Goal: Task Accomplishment & Management: Use online tool/utility

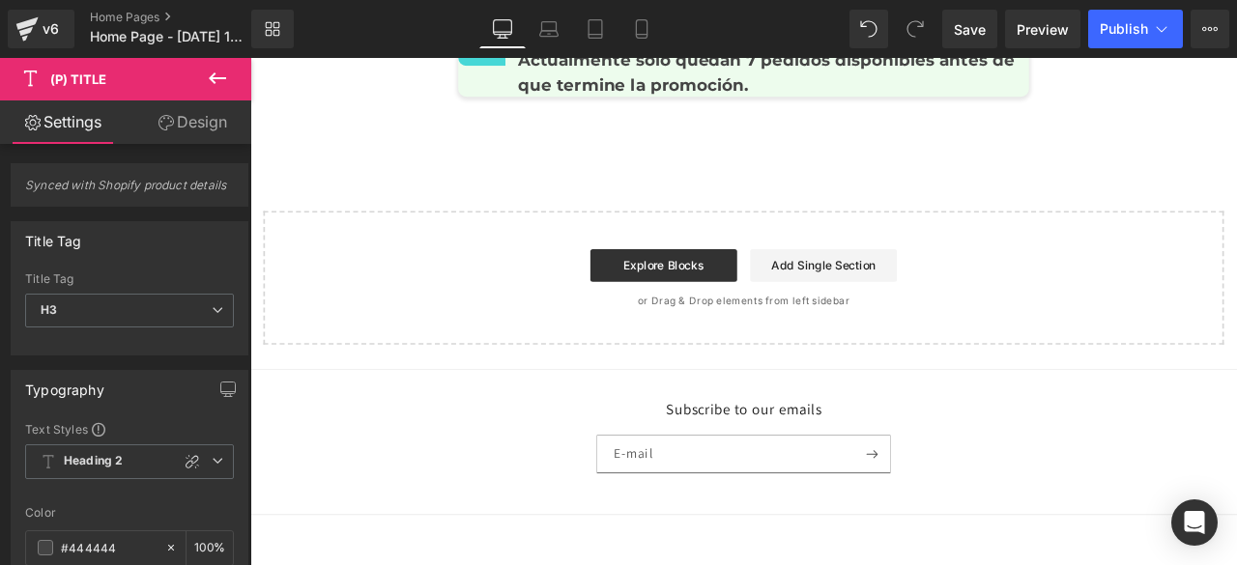
scroll to position [7860, 0]
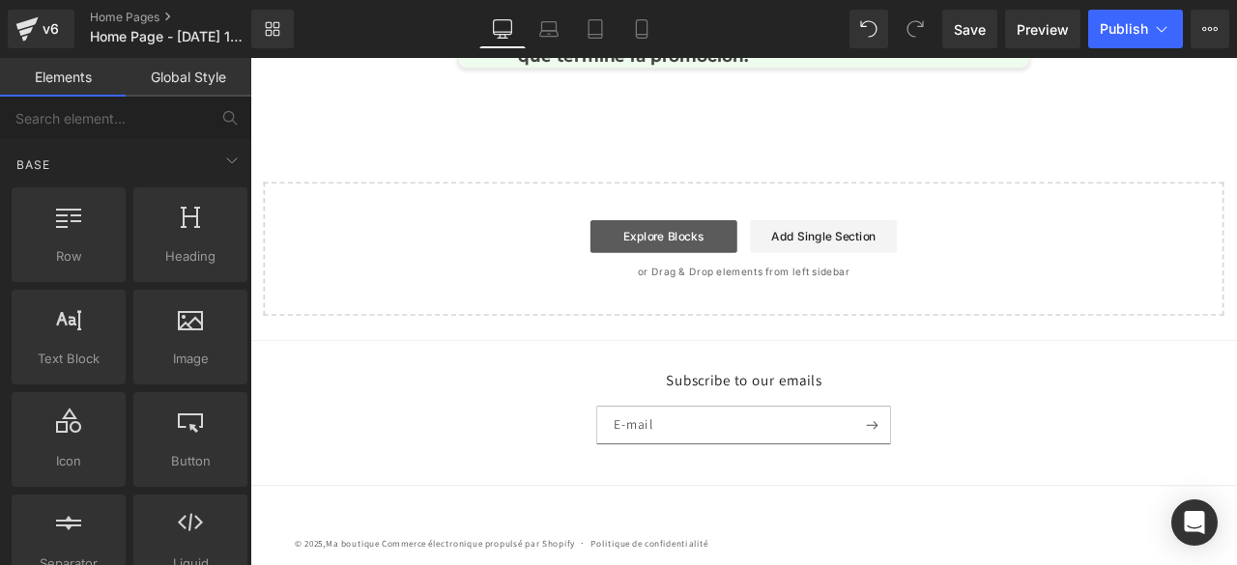
click at [702, 257] on link "Explore Blocks" at bounding box center [740, 269] width 174 height 39
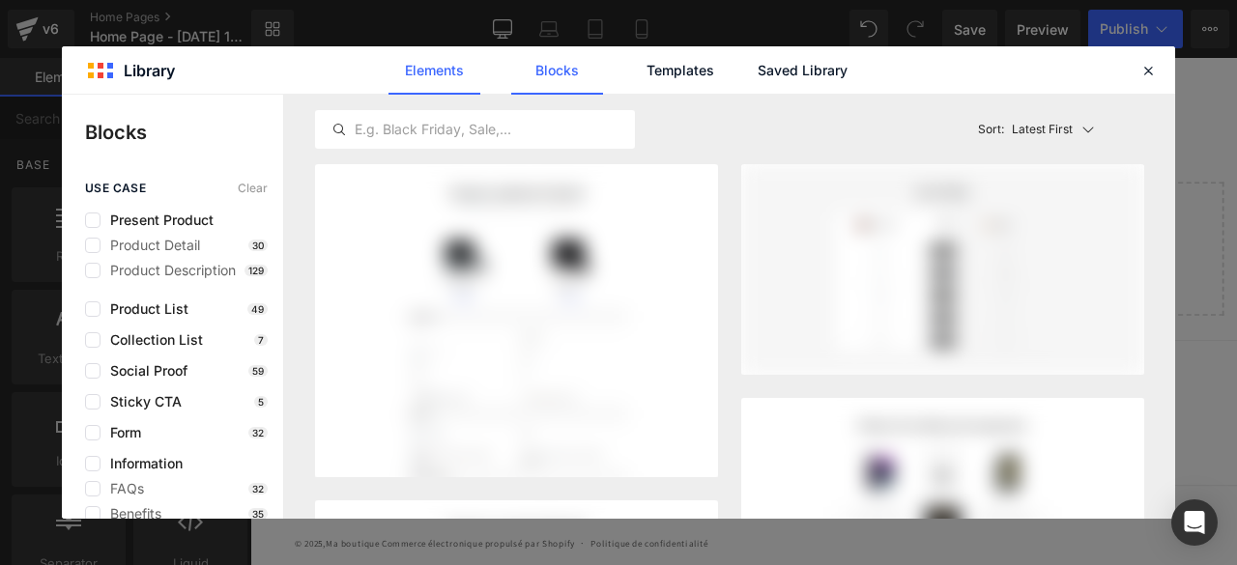
click at [429, 80] on link "Elements" at bounding box center [434, 70] width 92 height 48
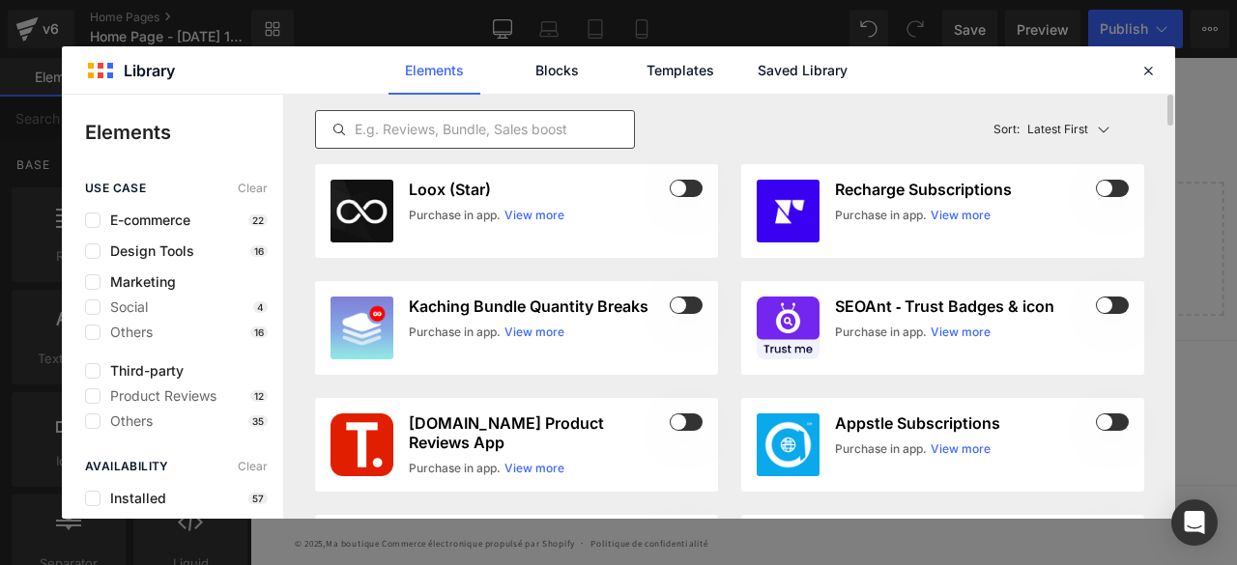
click at [415, 130] on input "text" at bounding box center [475, 129] width 318 height 23
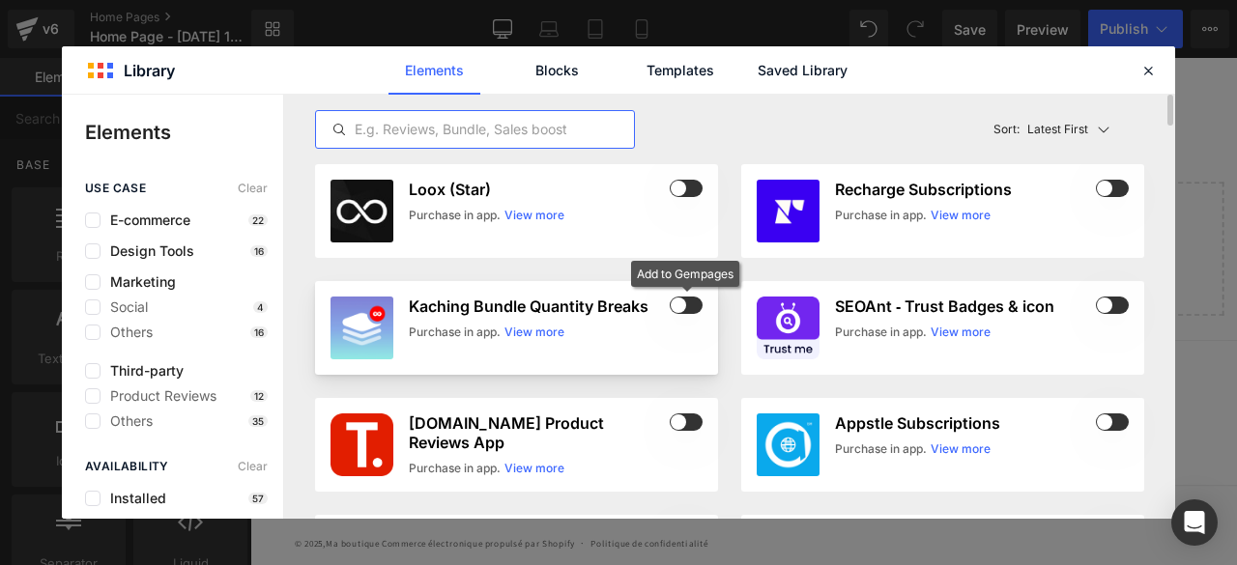
click at [692, 308] on span at bounding box center [685, 305] width 33 height 17
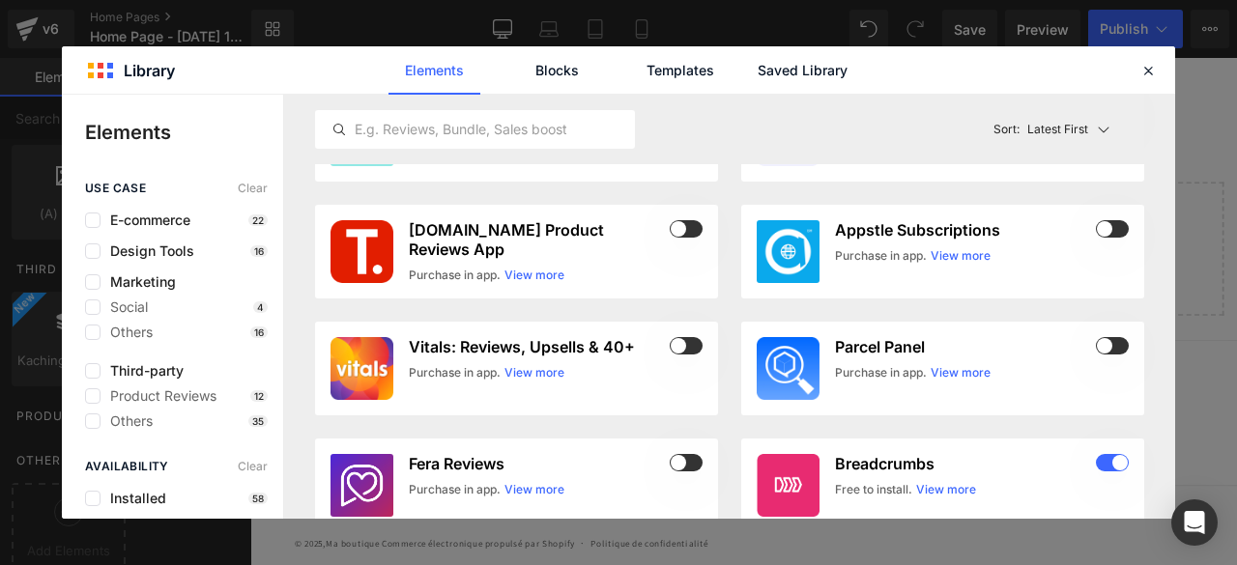
scroll to position [0, 0]
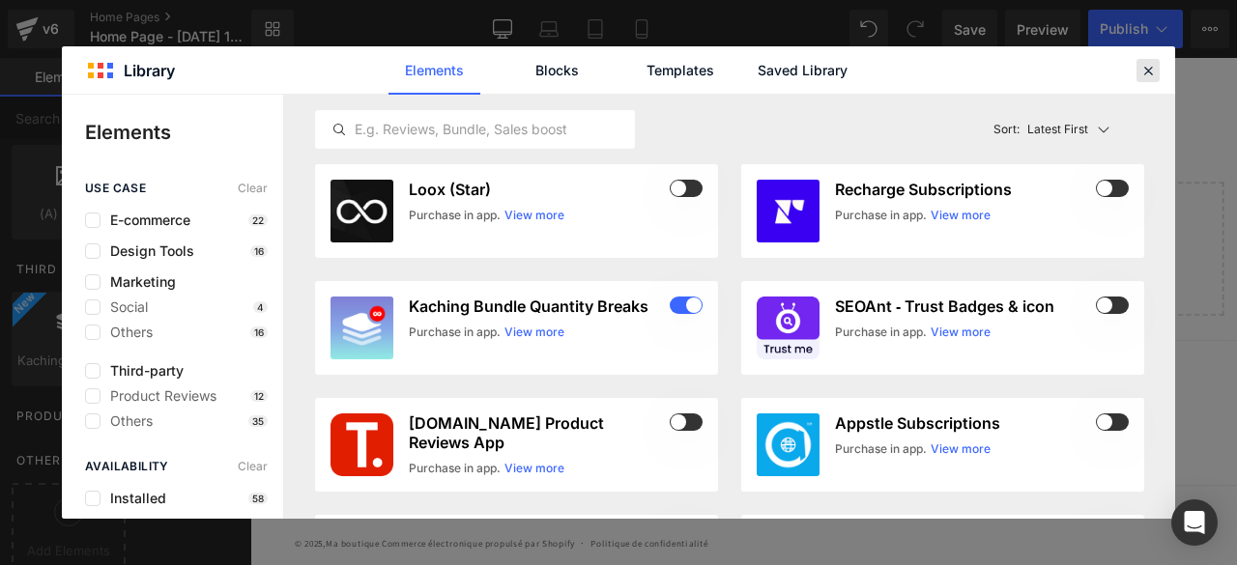
click at [1147, 69] on icon at bounding box center [1147, 70] width 17 height 17
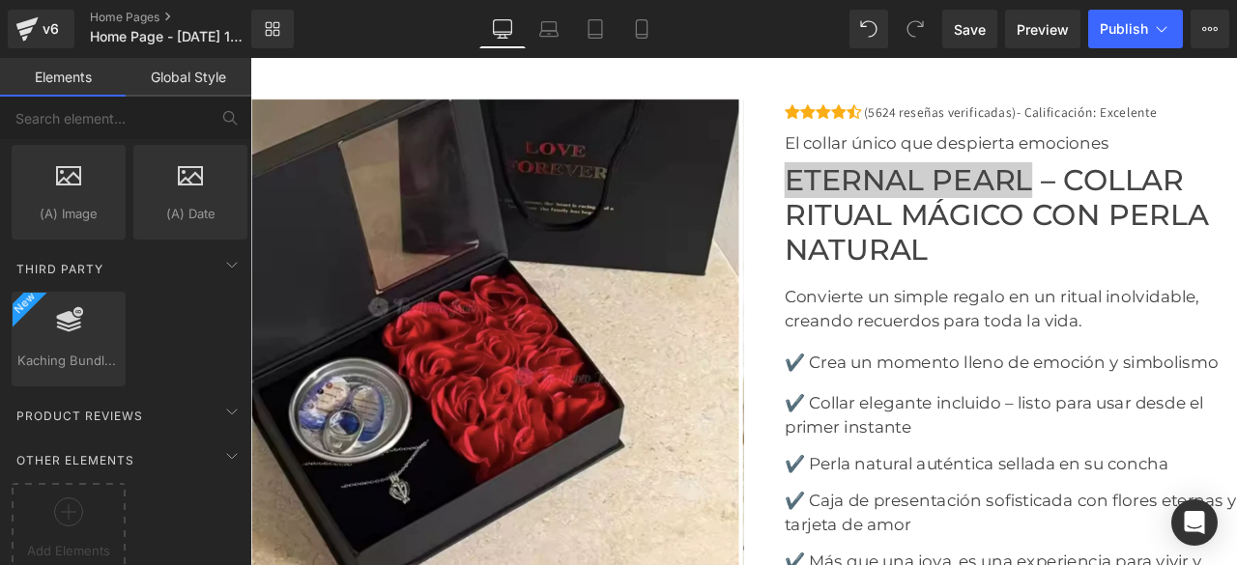
scroll to position [5348, 0]
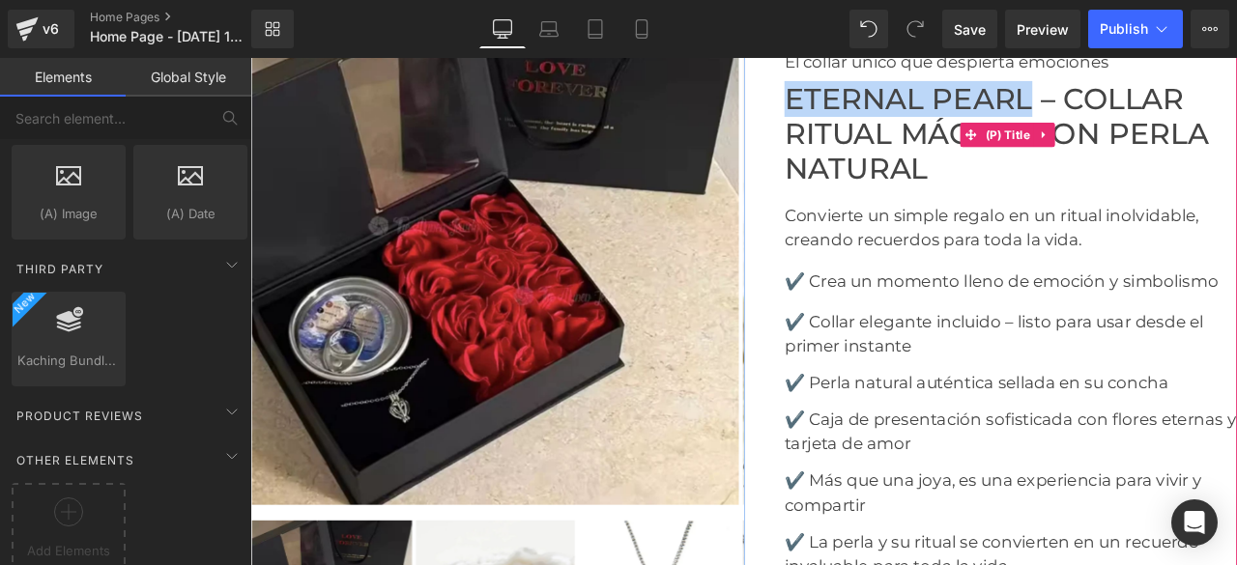
click at [1130, 195] on span "Eternal Pearl – Collar Ritual Mágico con Perla Natural" at bounding box center [1151, 148] width 536 height 124
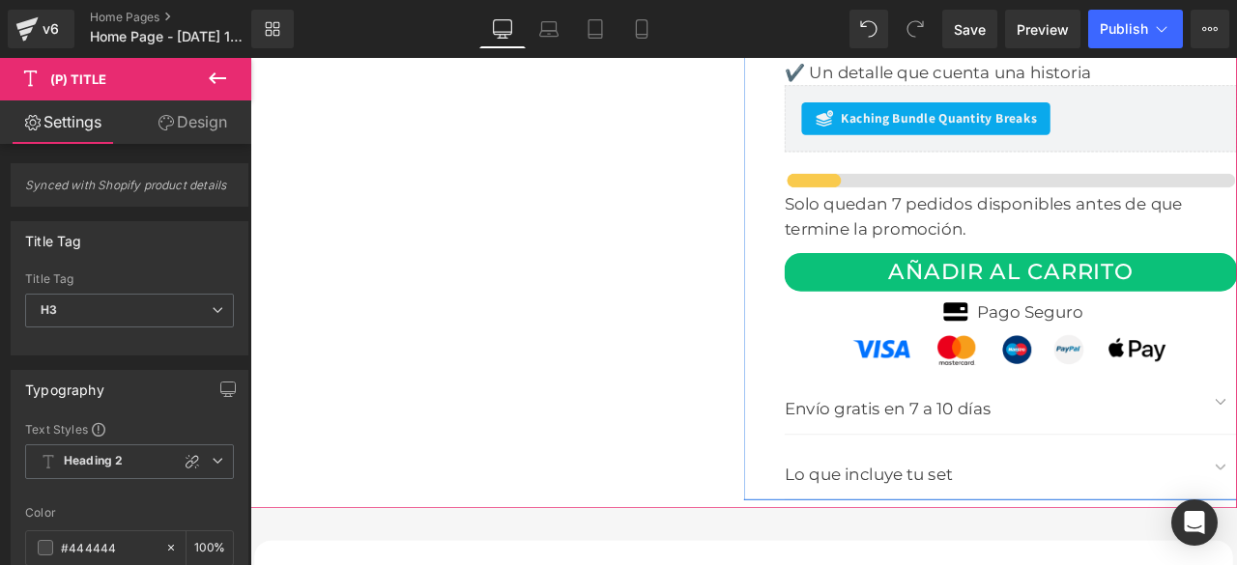
scroll to position [6024, 0]
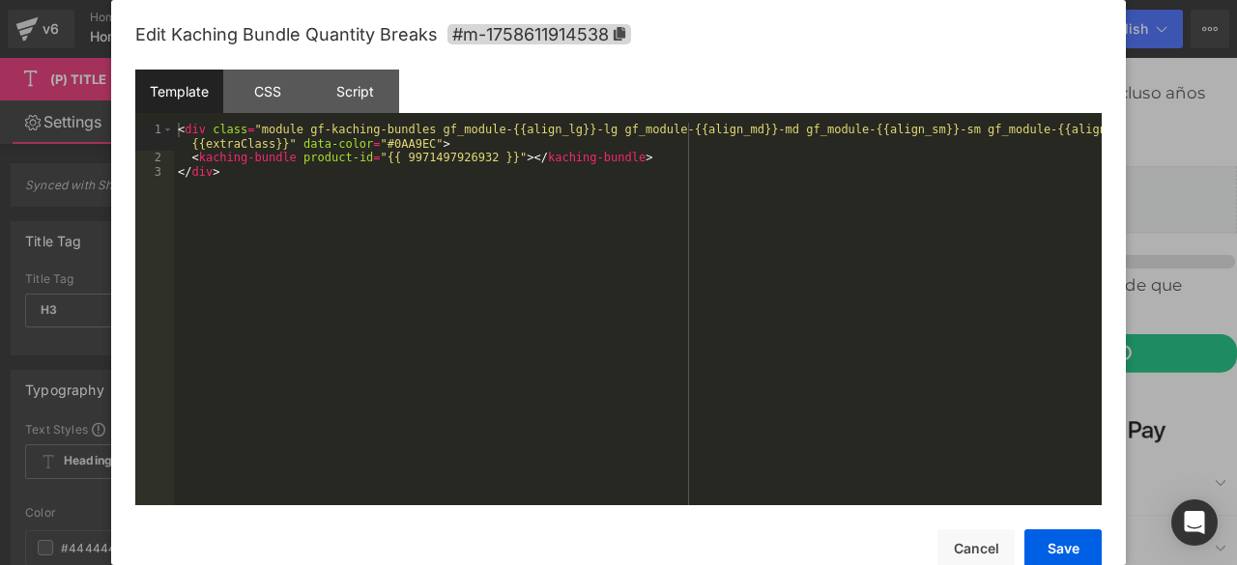
click at [902, 0] on div "You are previewing how the will restyle your page. You can not edit Elements in…" at bounding box center [618, 0] width 1237 height 0
drag, startPoint x: 388, startPoint y: 158, endPoint x: 468, endPoint y: 160, distance: 79.2
click at [468, 160] on div "< div class = "module gf-kaching-bundles gf_module-{{align_lg}}-lg gf_module-{{…" at bounding box center [637, 335] width 927 height 425
click at [473, 160] on div "< div class = "module gf-kaching-bundles gf_module-{{align_lg}}-lg gf_module-{{…" at bounding box center [637, 335] width 927 height 425
click at [1054, 546] on button "Save" at bounding box center [1062, 548] width 77 height 39
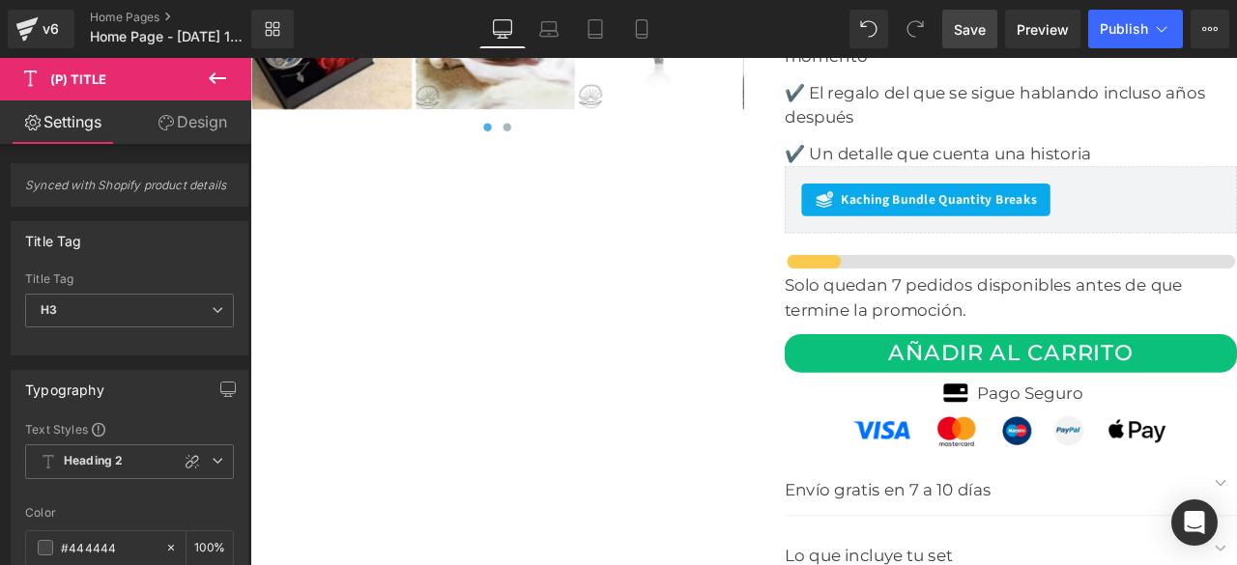
click at [968, 26] on span "Save" at bounding box center [970, 29] width 32 height 20
click at [1118, 33] on span "Publish" at bounding box center [1123, 28] width 48 height 15
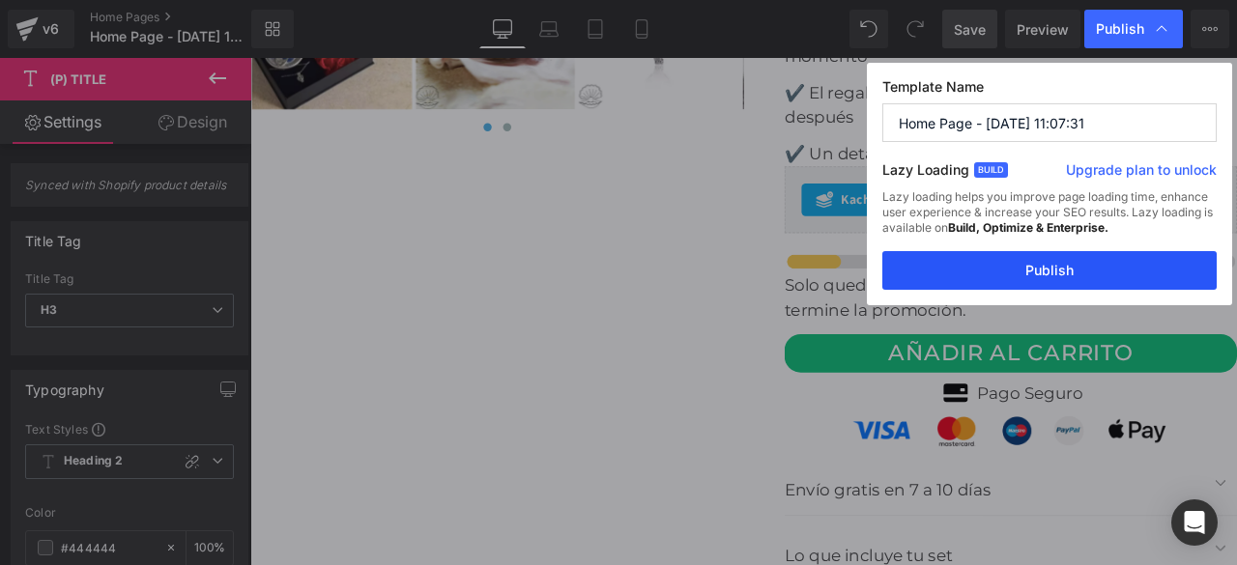
click at [1054, 267] on button "Publish" at bounding box center [1049, 270] width 334 height 39
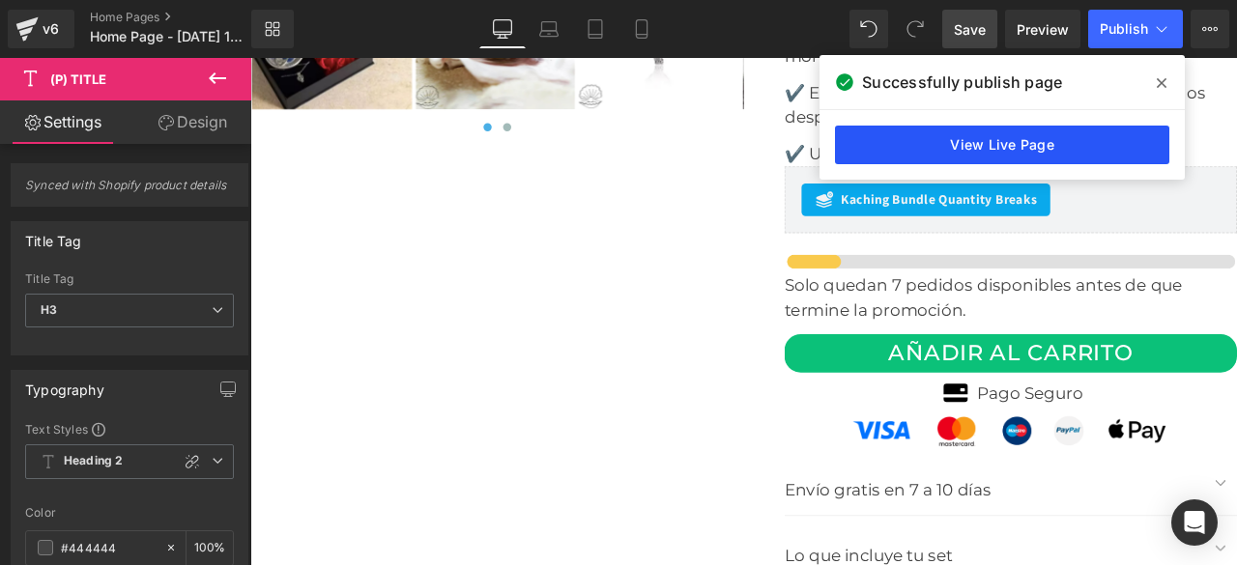
click at [971, 153] on link "View Live Page" at bounding box center [1002, 145] width 334 height 39
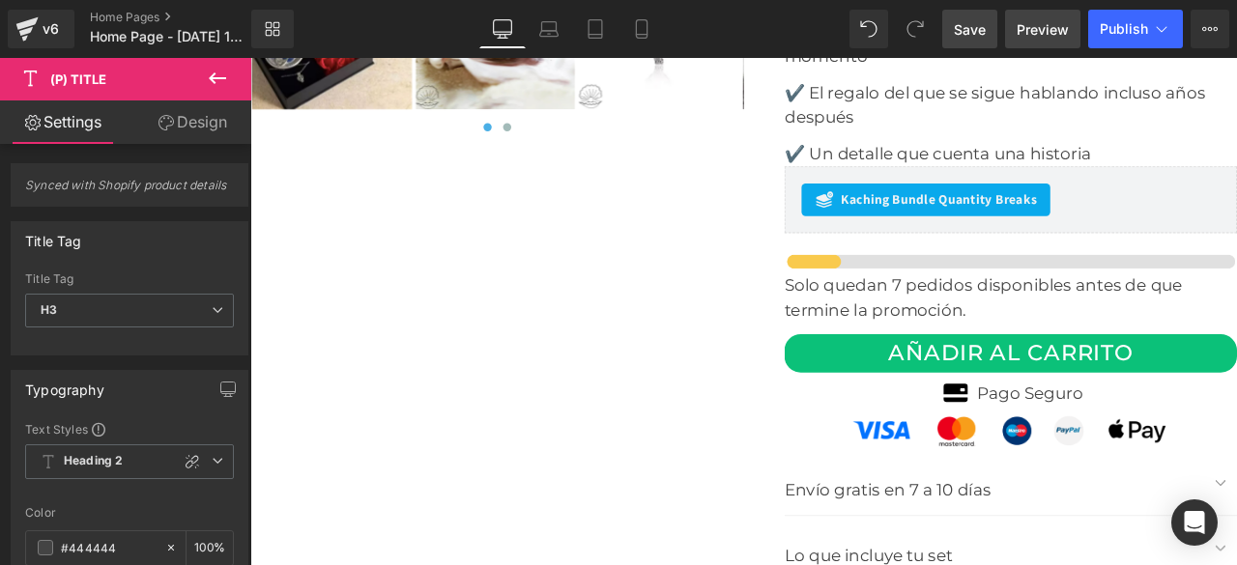
click at [1025, 24] on span "Preview" at bounding box center [1042, 29] width 52 height 20
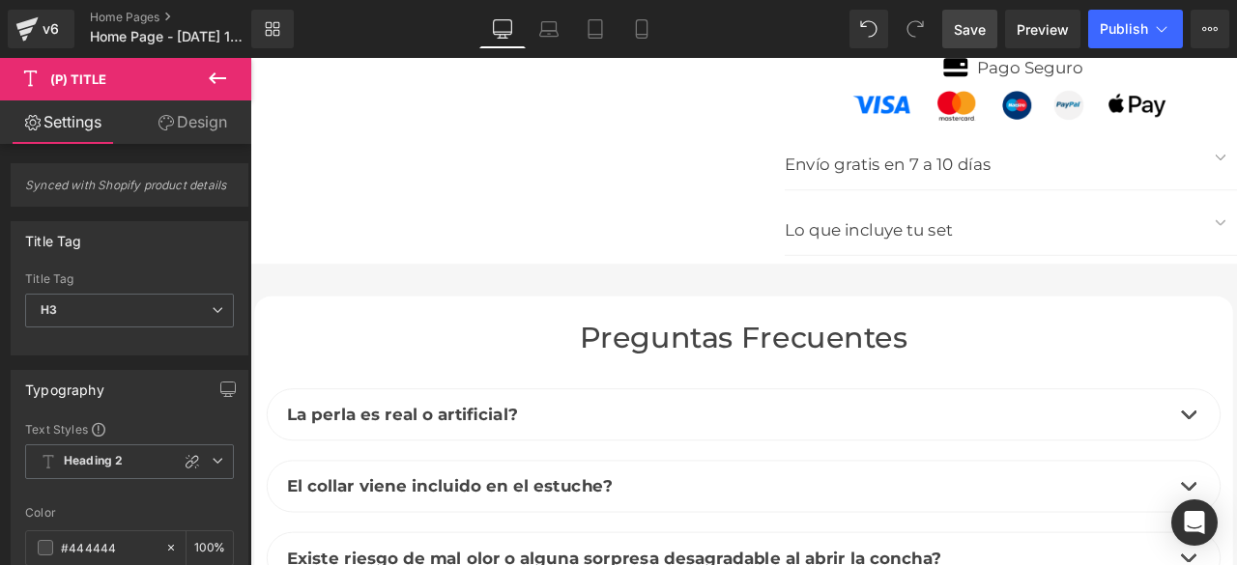
scroll to position [6604, 0]
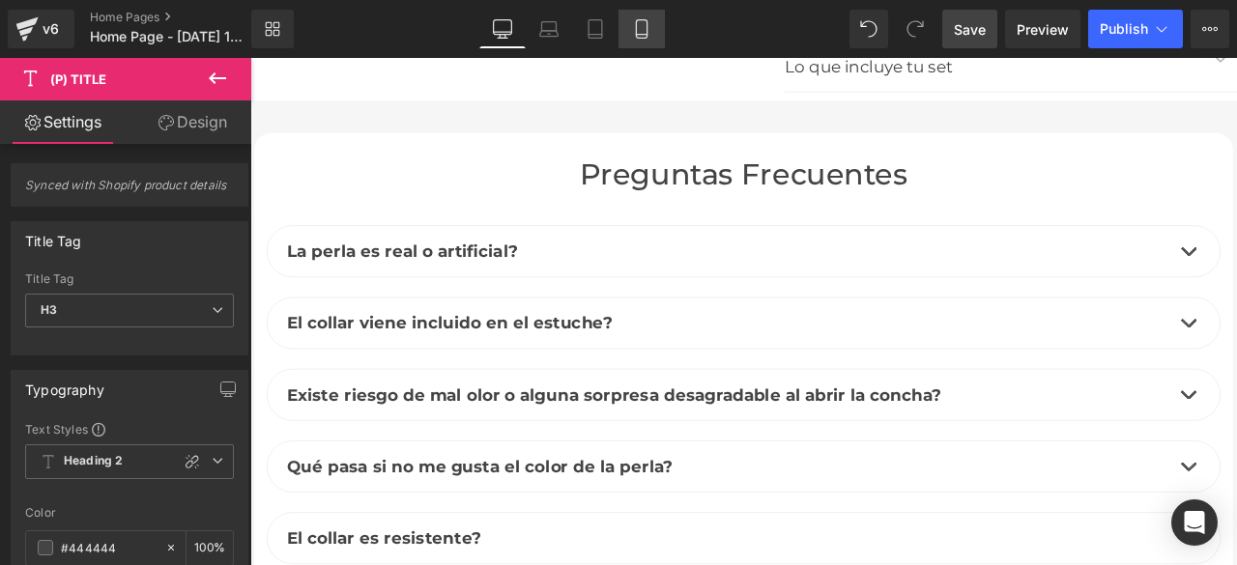
click at [648, 24] on icon at bounding box center [641, 28] width 19 height 19
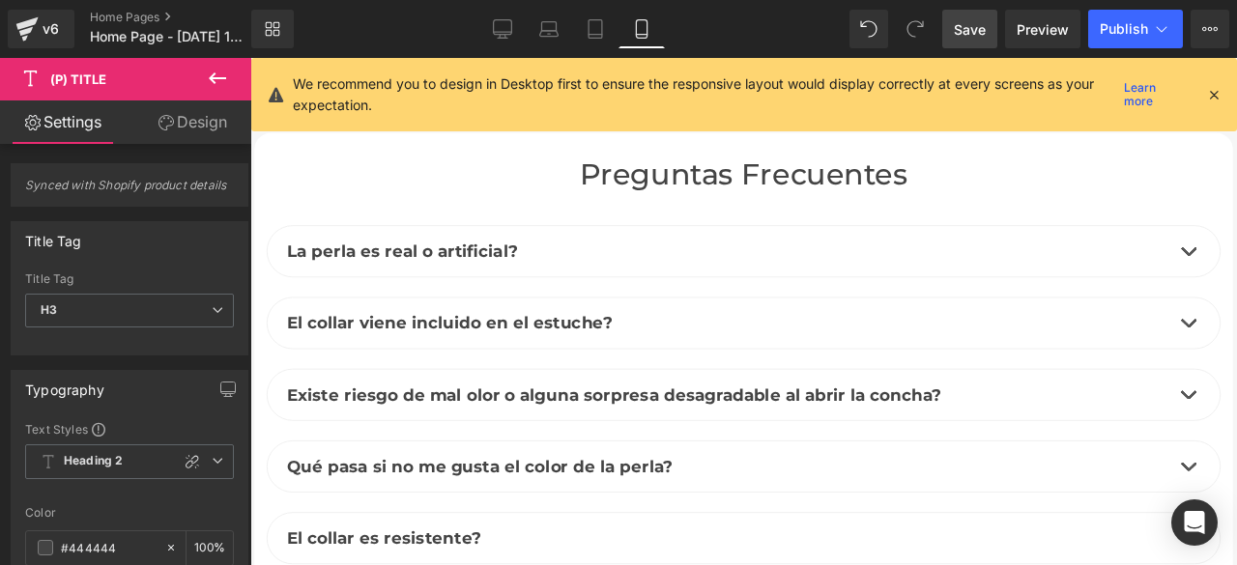
type input "100"
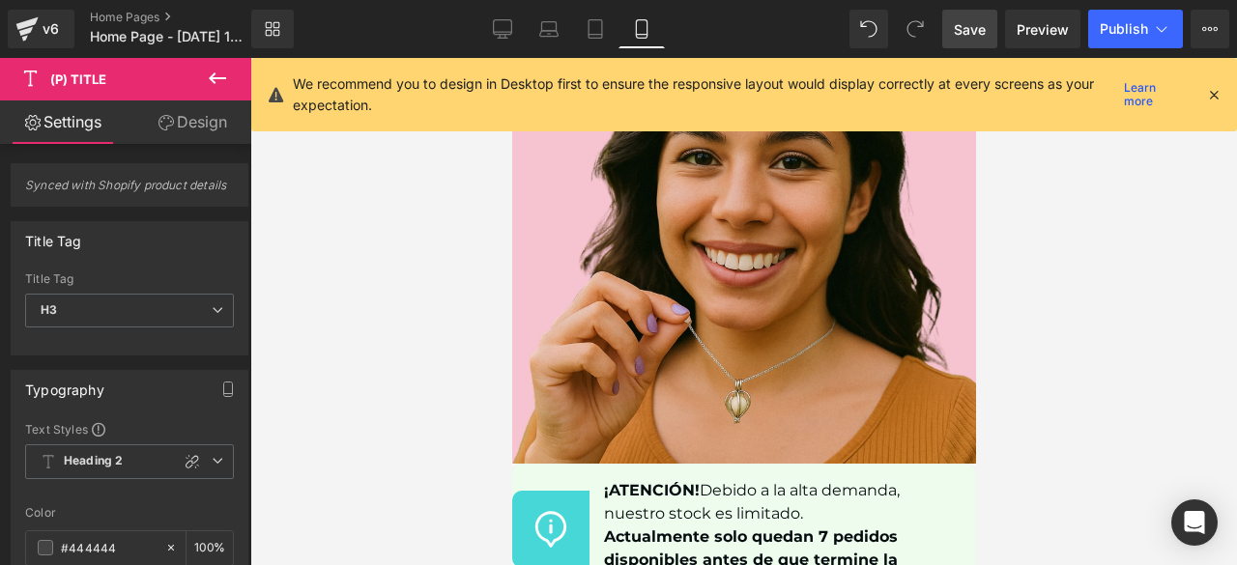
scroll to position [9546, 0]
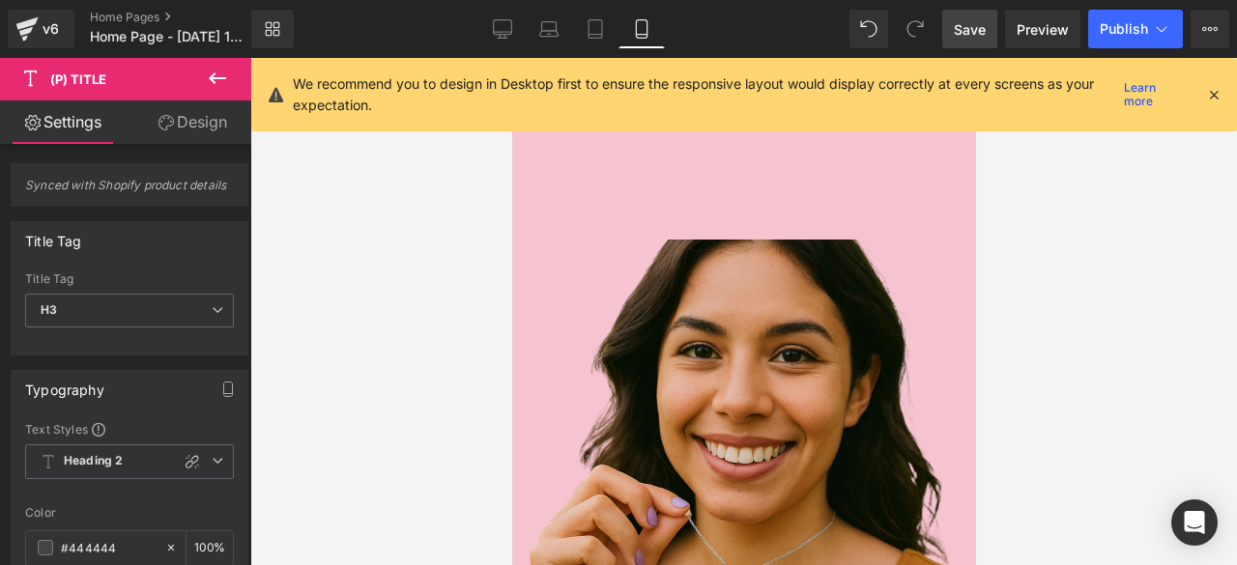
click at [750, 422] on div "Regala mucho más que un obsequio: crea un recuerdo eterno. Heading Aprovecha la…" at bounding box center [743, 192] width 464 height 927
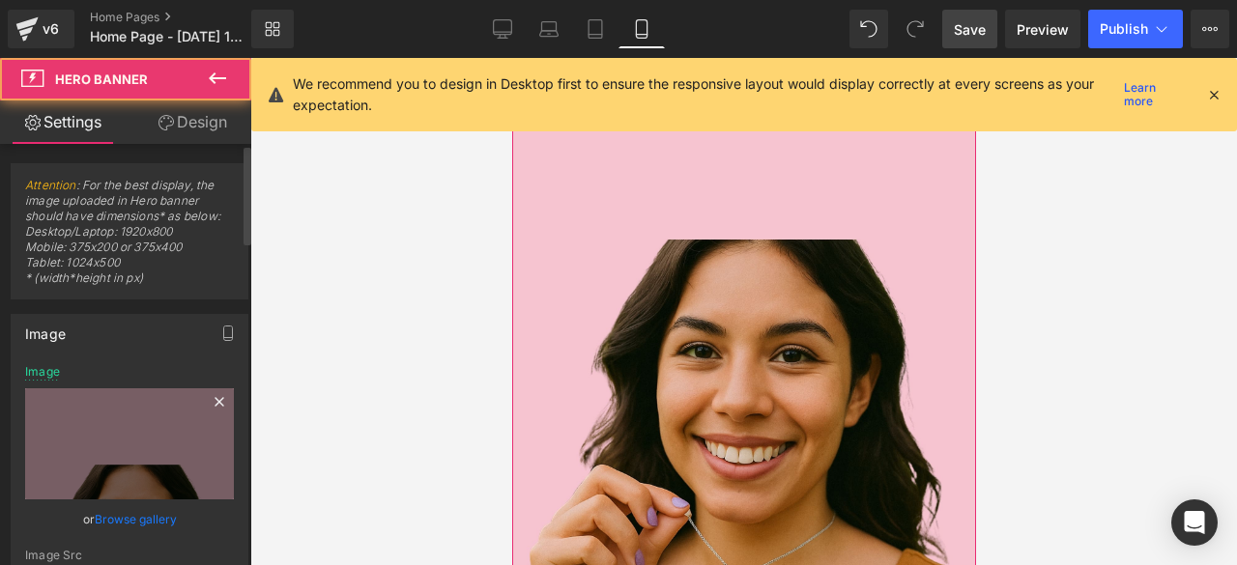
scroll to position [290, 0]
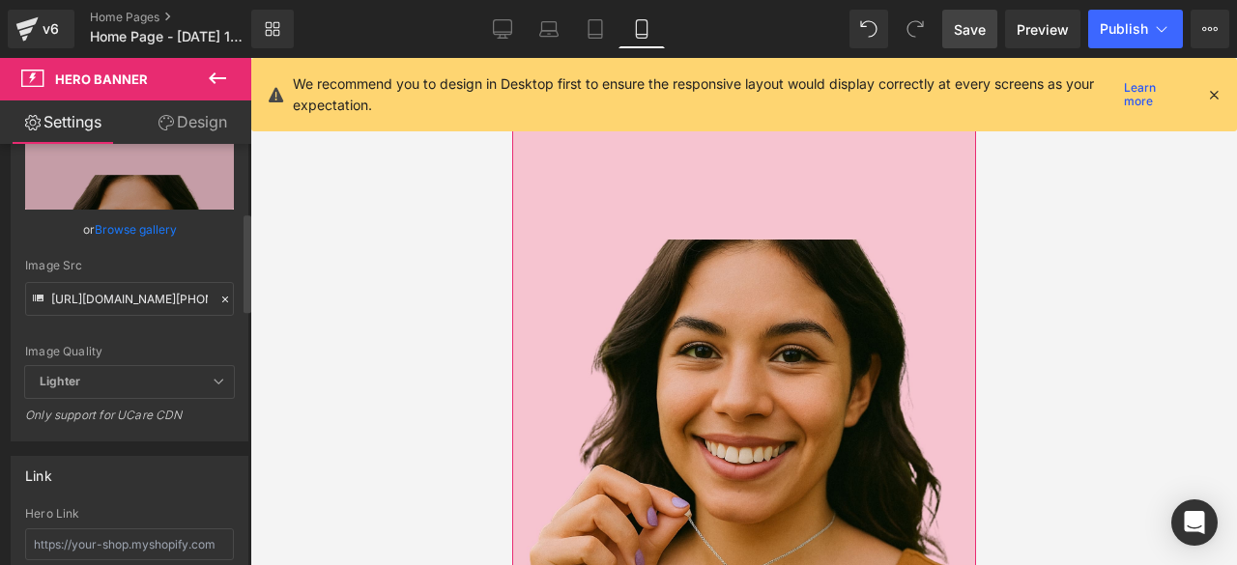
click at [218, 298] on icon at bounding box center [225, 300] width 14 height 14
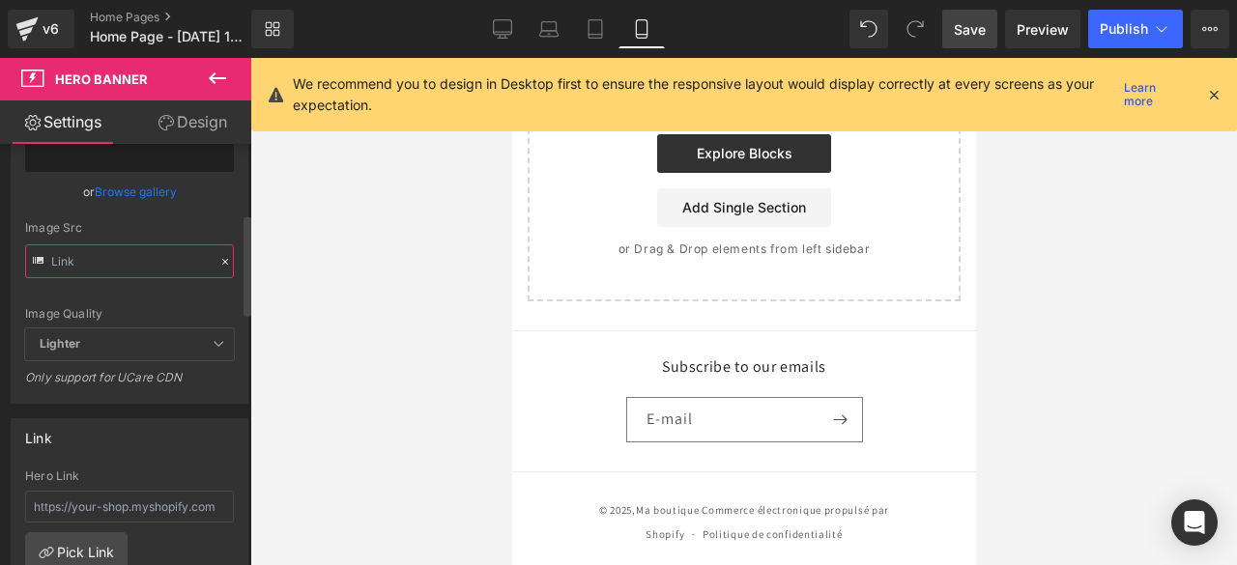
click at [165, 268] on input "text" at bounding box center [129, 261] width 209 height 34
paste input "[URL][DOMAIN_NAME][PHONE_NUMBER]"
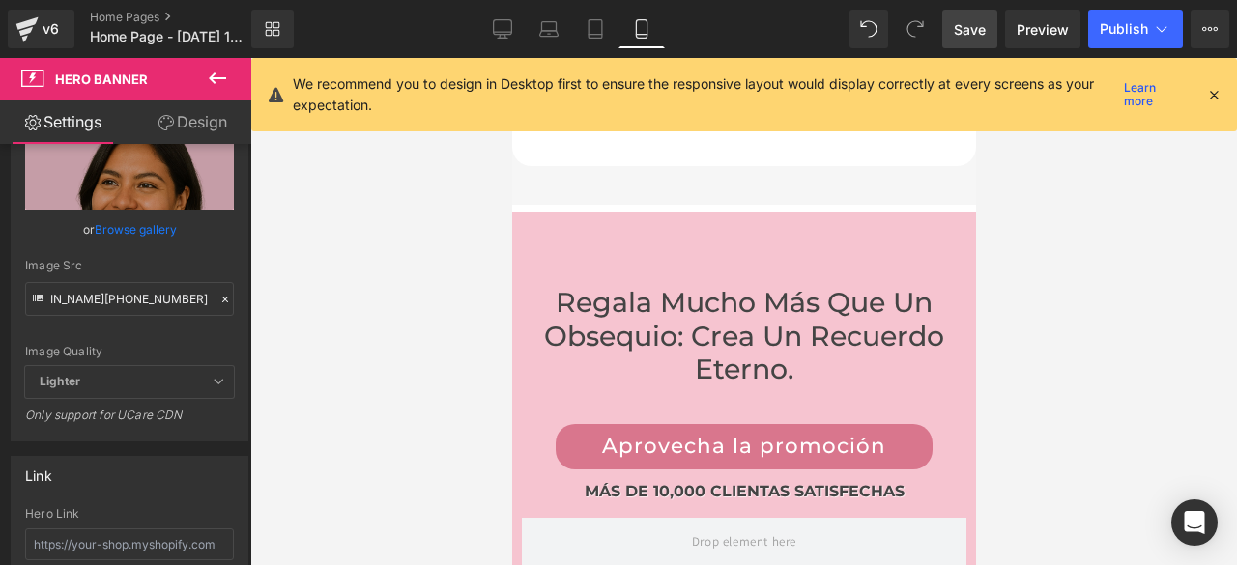
scroll to position [0, 0]
click at [968, 30] on span "Save" at bounding box center [970, 29] width 32 height 20
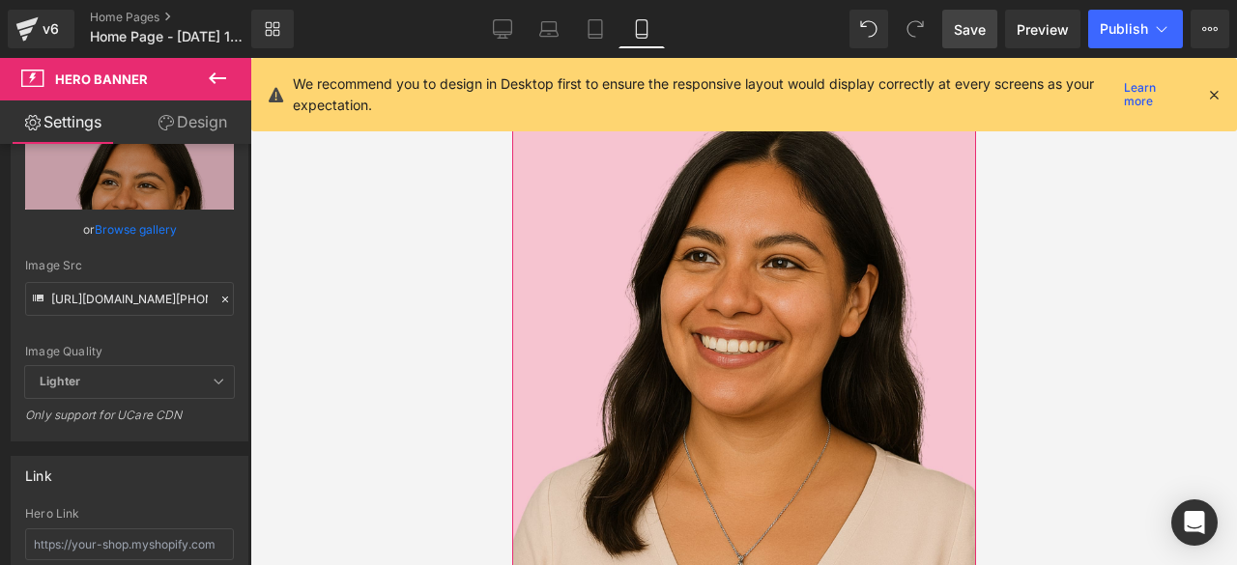
scroll to position [9449, 0]
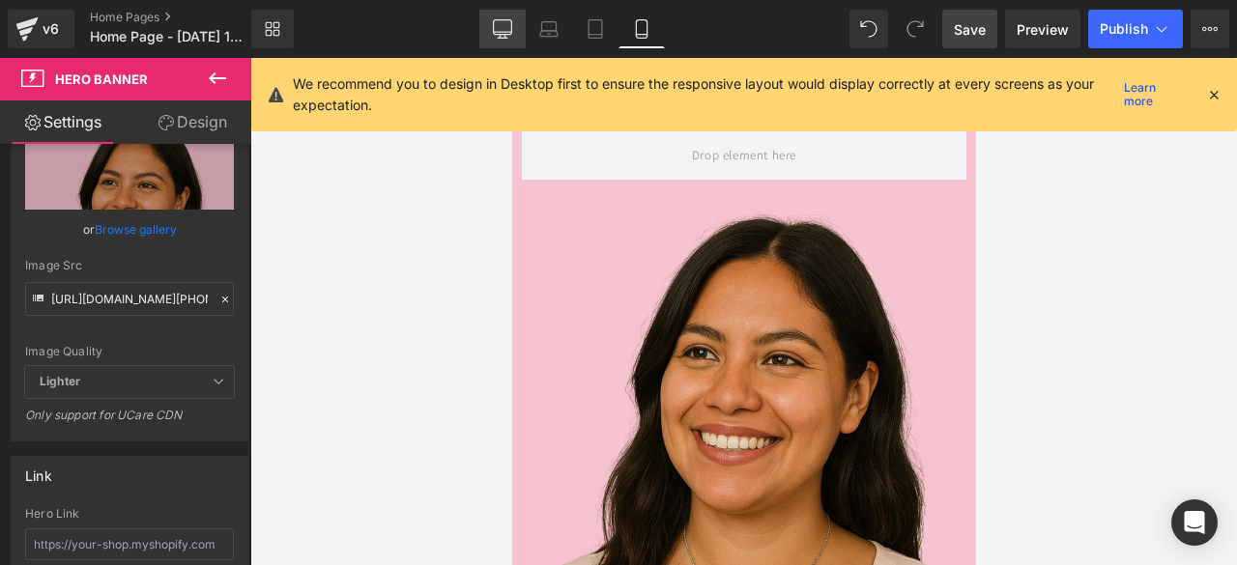
click at [508, 24] on icon at bounding box center [502, 28] width 19 height 19
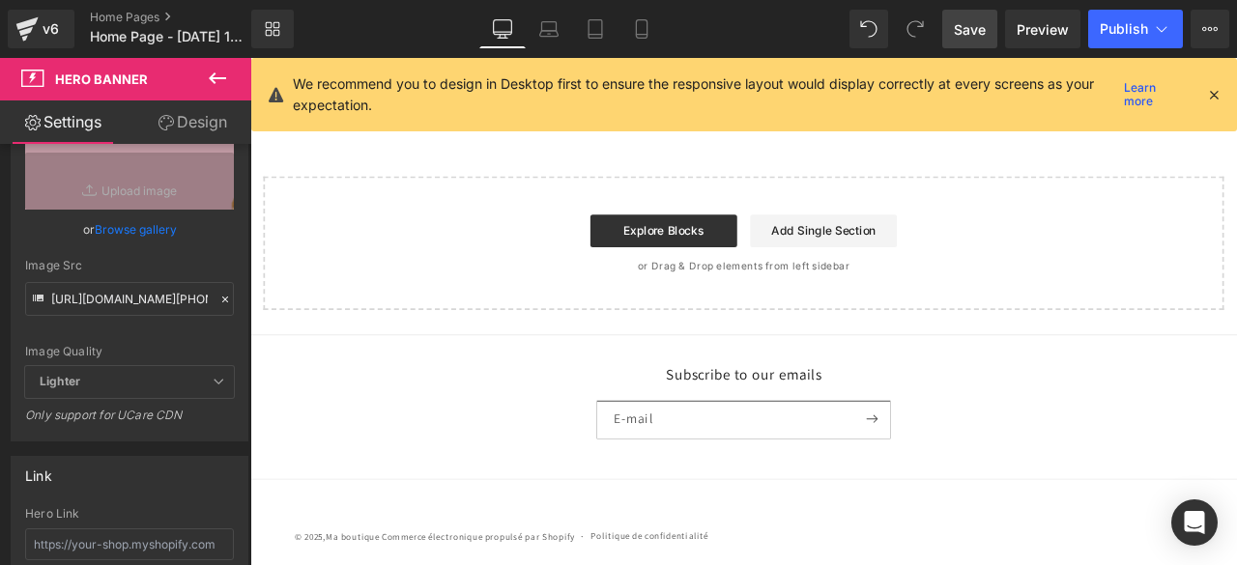
type input "[URL][DOMAIN_NAME]"
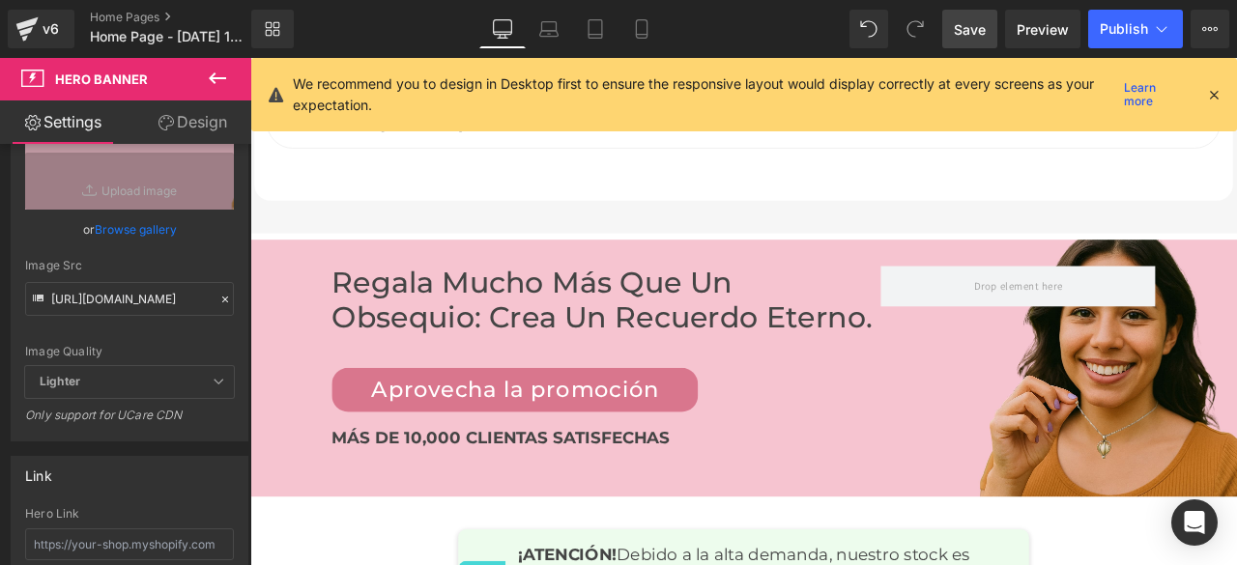
scroll to position [7182, 0]
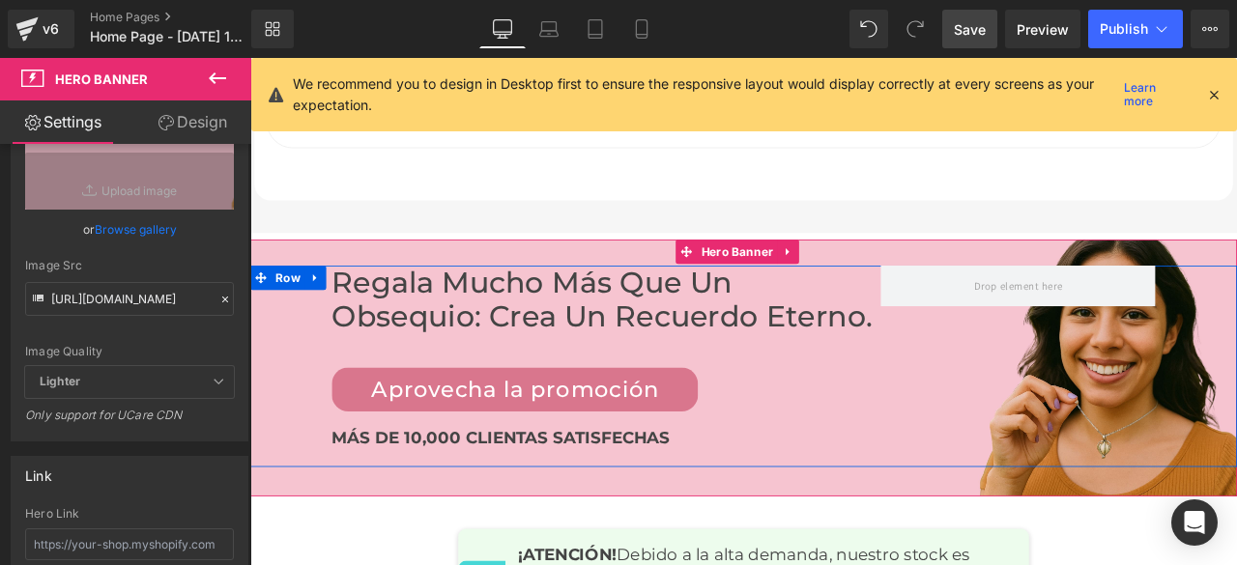
click at [1131, 430] on div "Regala mucho más que un obsequio: crea un recuerdo eterno. Heading Aprovecha la…" at bounding box center [834, 423] width 1169 height 239
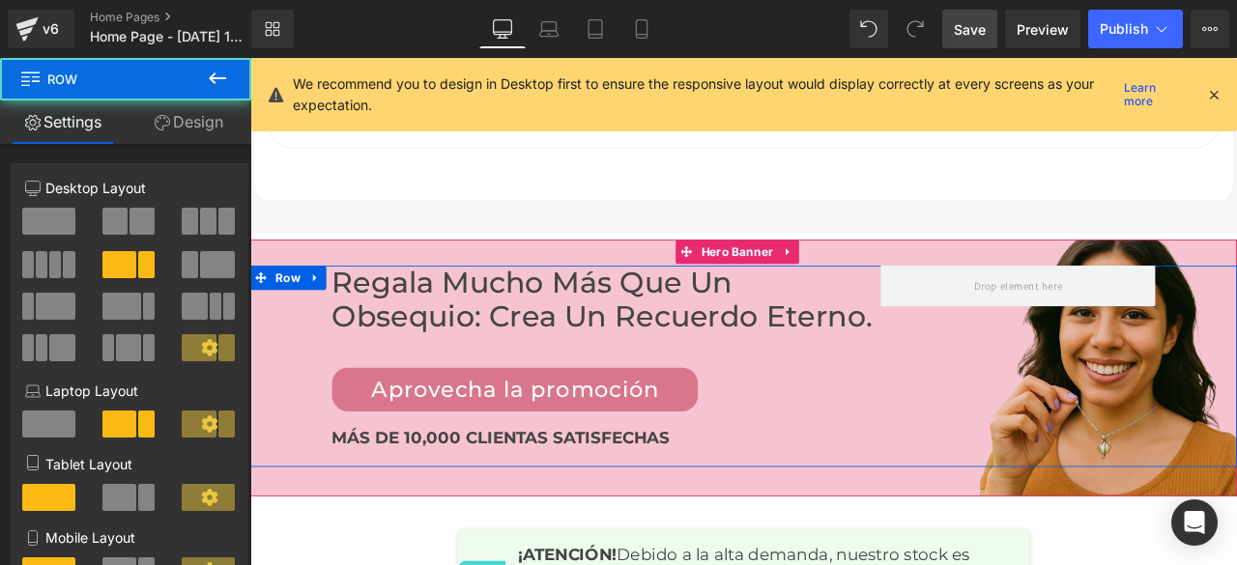
click at [1230, 456] on div "Regala mucho más que un obsequio: crea un recuerdo eterno. Heading Aprovecha la…" at bounding box center [834, 423] width 1169 height 239
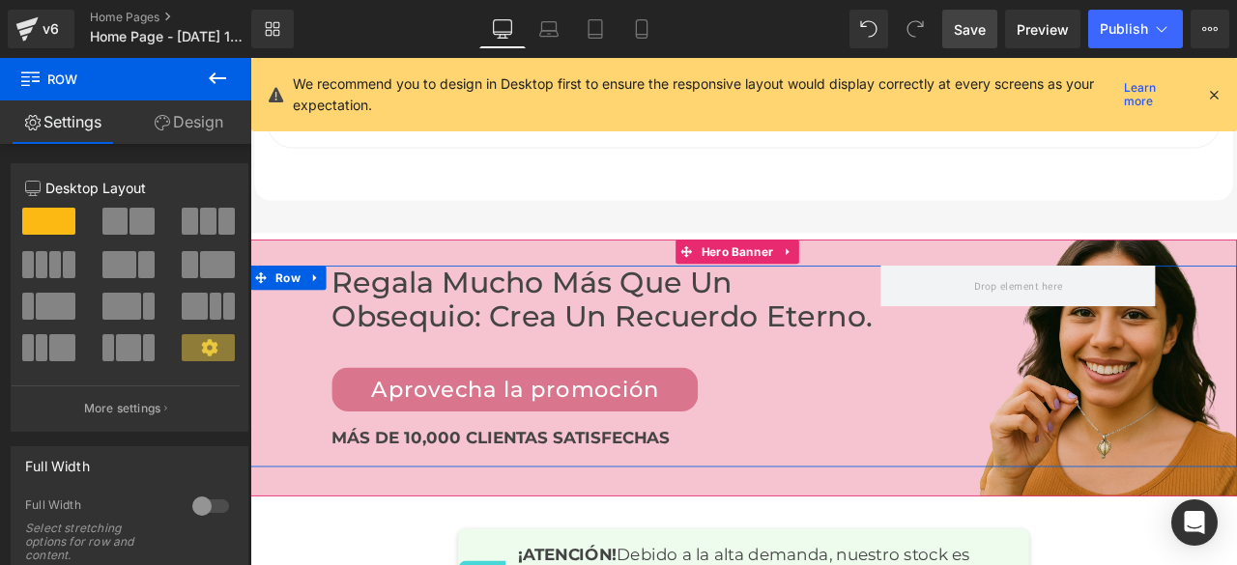
click at [1069, 436] on div "Regala mucho más que un obsequio: crea un recuerdo eterno. Heading Aprovecha la…" at bounding box center [834, 423] width 1169 height 239
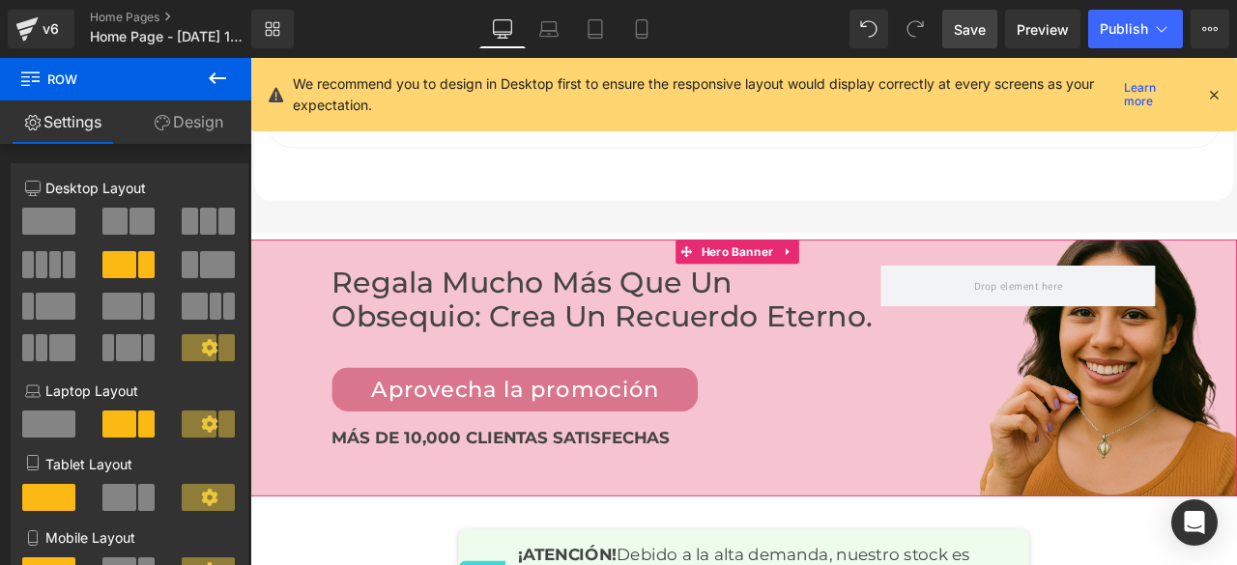
click at [947, 285] on div "Regala mucho más que un obsequio: crea un recuerdo eterno. Heading Aprovecha la…" at bounding box center [834, 425] width 1169 height 304
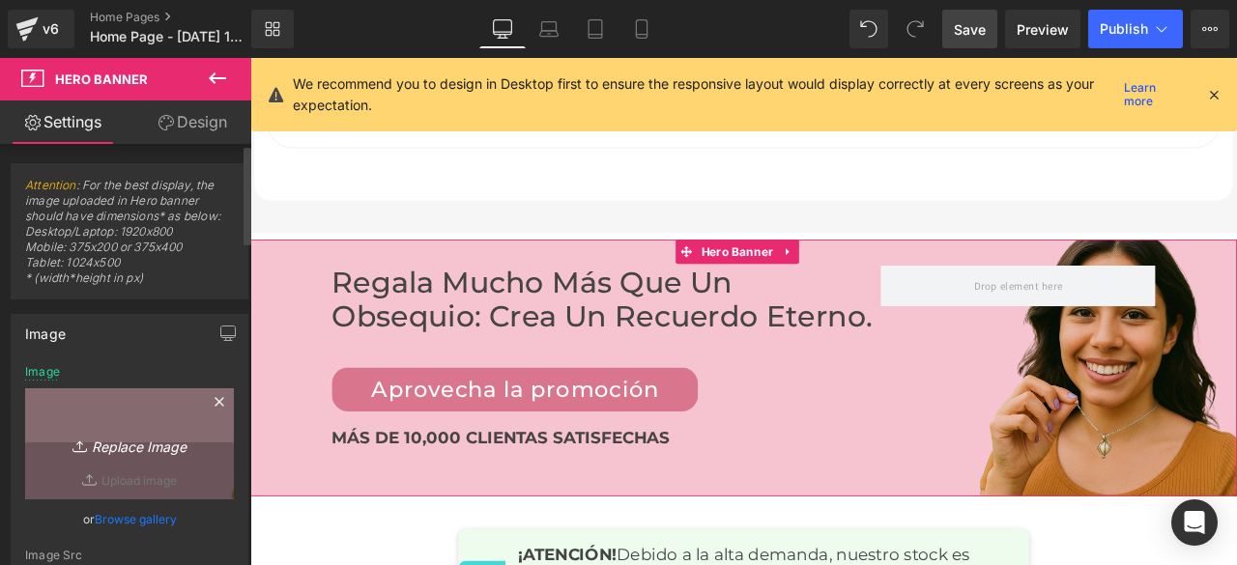
scroll to position [193, 0]
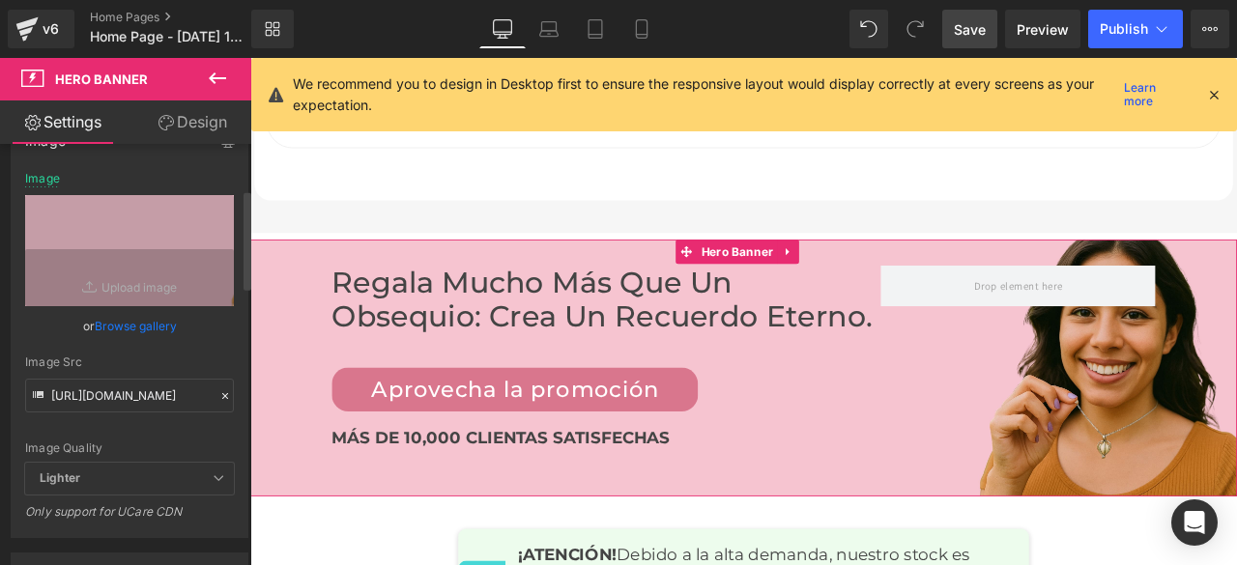
click at [218, 391] on icon at bounding box center [225, 396] width 14 height 14
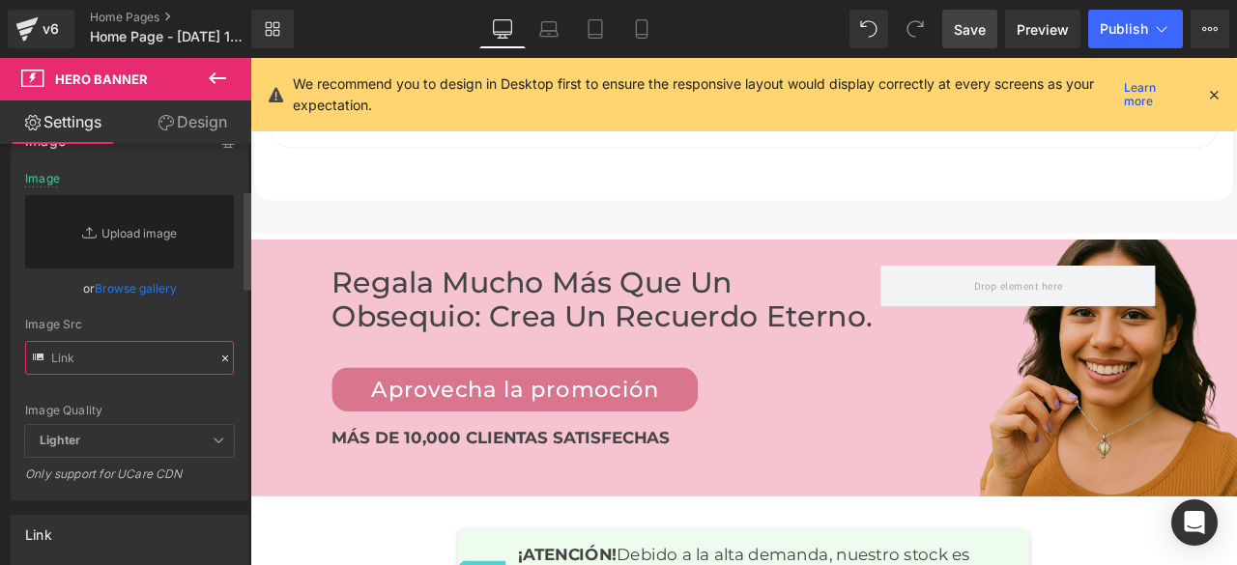
click at [178, 363] on input "text" at bounding box center [129, 358] width 209 height 34
paste input "[URL][DOMAIN_NAME]"
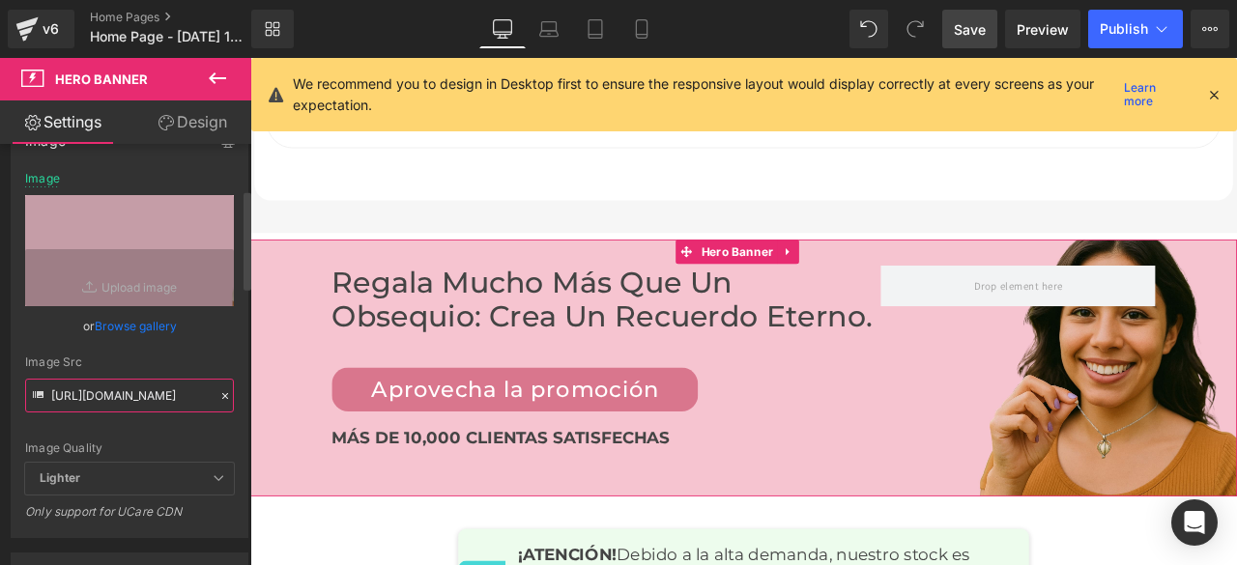
type input "[URL][DOMAIN_NAME]"
click at [220, 392] on icon at bounding box center [225, 396] width 14 height 14
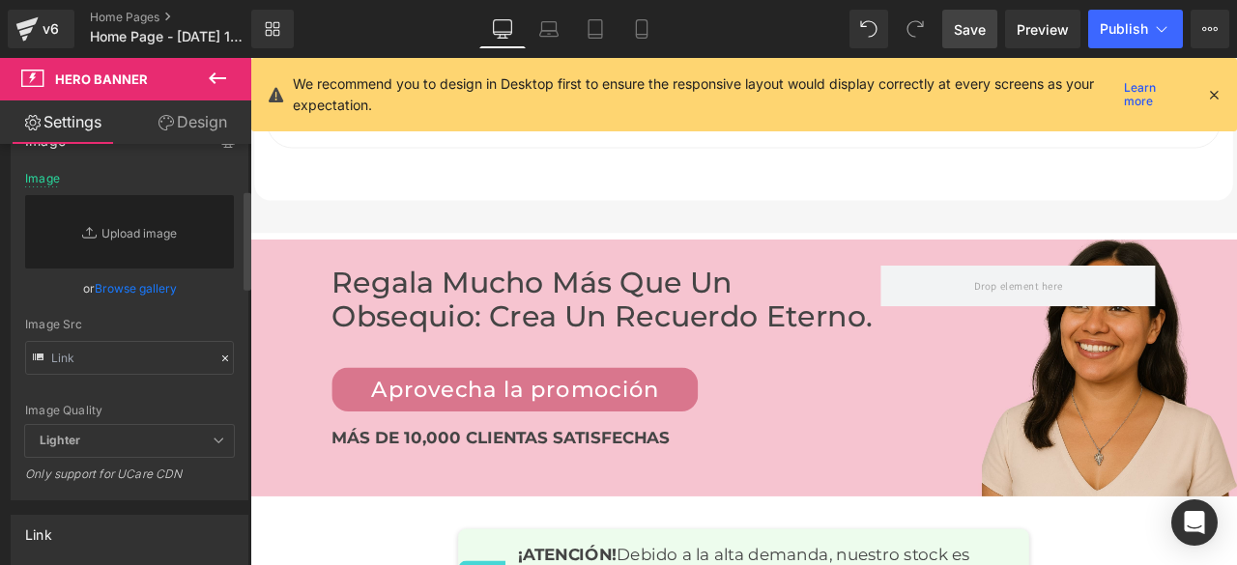
type input "[URL][DOMAIN_NAME]"
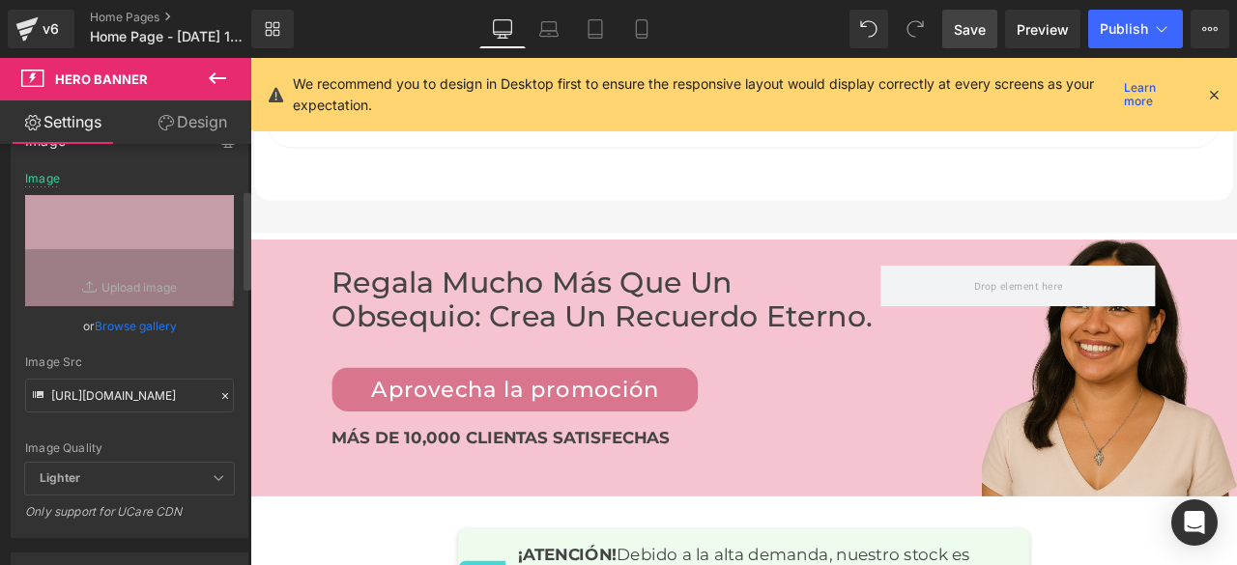
click at [222, 397] on icon at bounding box center [225, 396] width 6 height 6
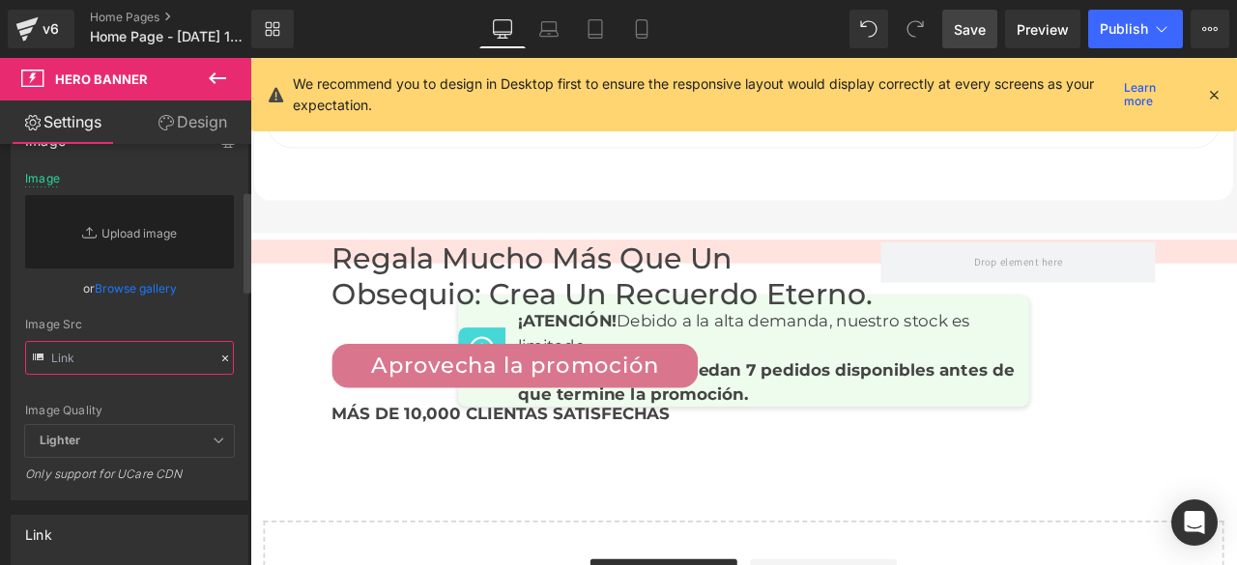
click at [173, 370] on input "text" at bounding box center [129, 358] width 209 height 34
paste input "[URL][DOMAIN_NAME]"
click at [173, 370] on input "[URL][DOMAIN_NAME]" at bounding box center [129, 358] width 209 height 34
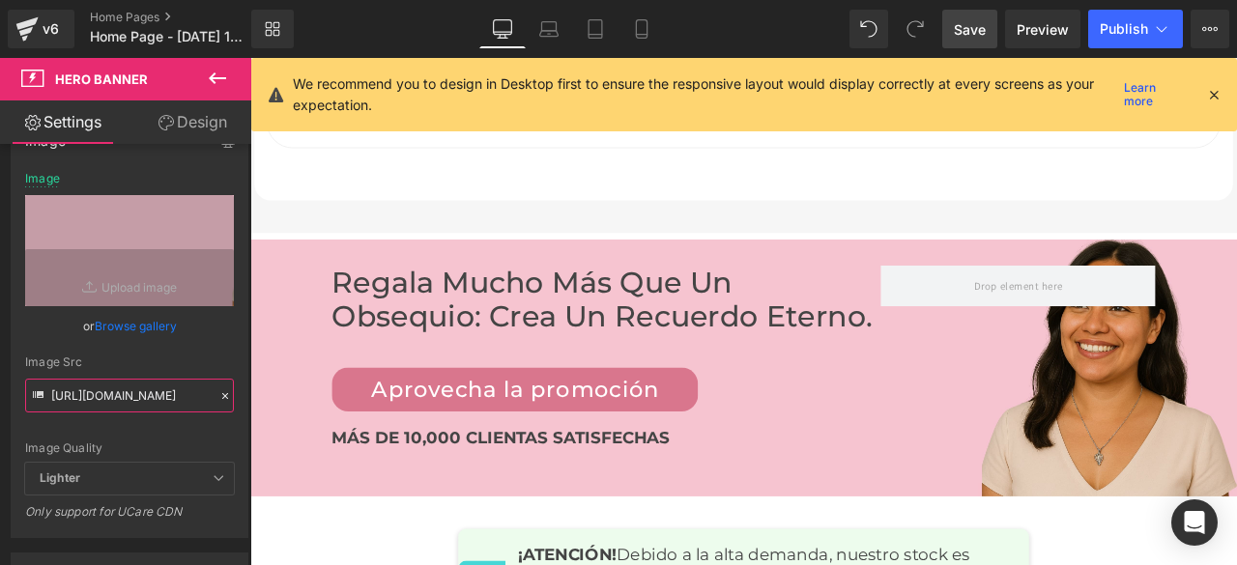
type input "[URL][DOMAIN_NAME]"
click at [980, 26] on span "Save" at bounding box center [970, 29] width 32 height 20
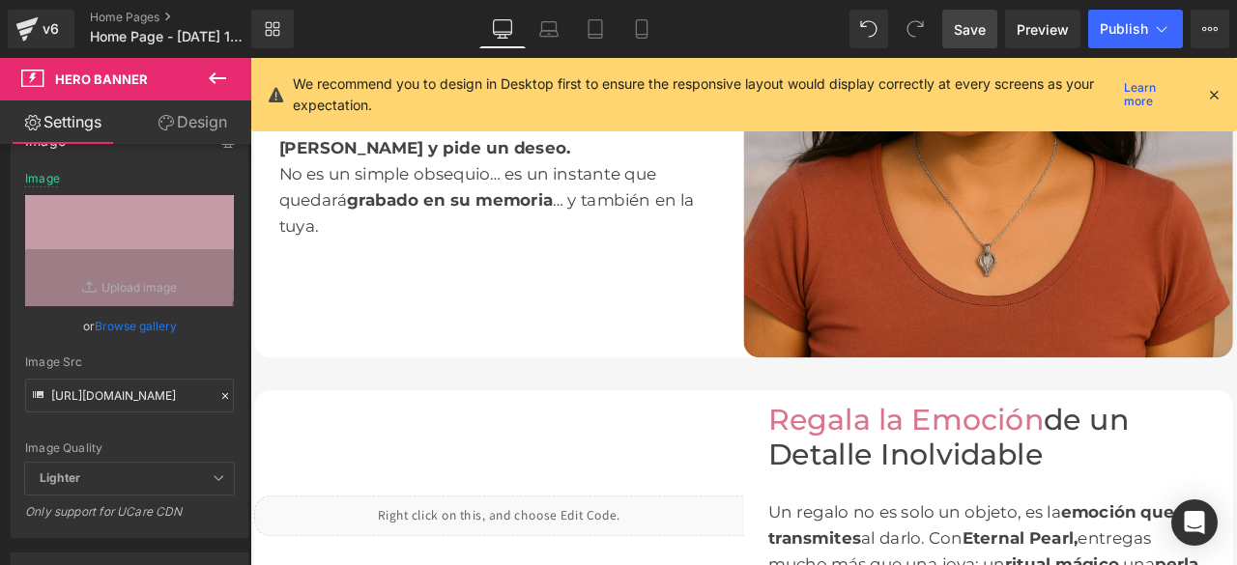
scroll to position [0, 0]
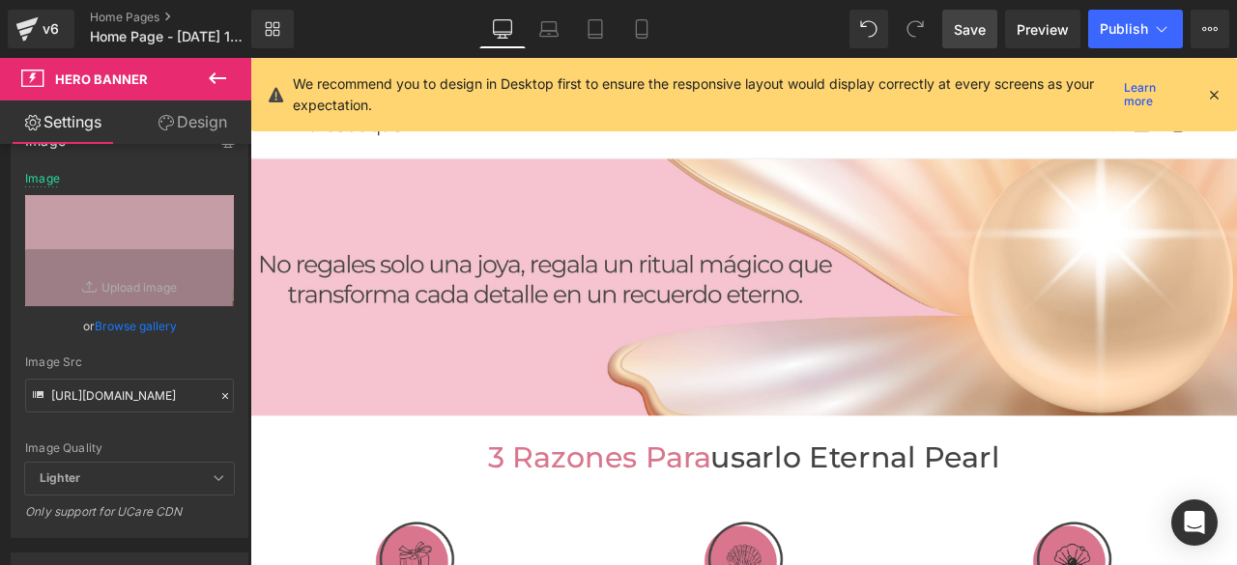
drag, startPoint x: 1411, startPoint y: 546, endPoint x: 1444, endPoint y: 178, distance: 369.5
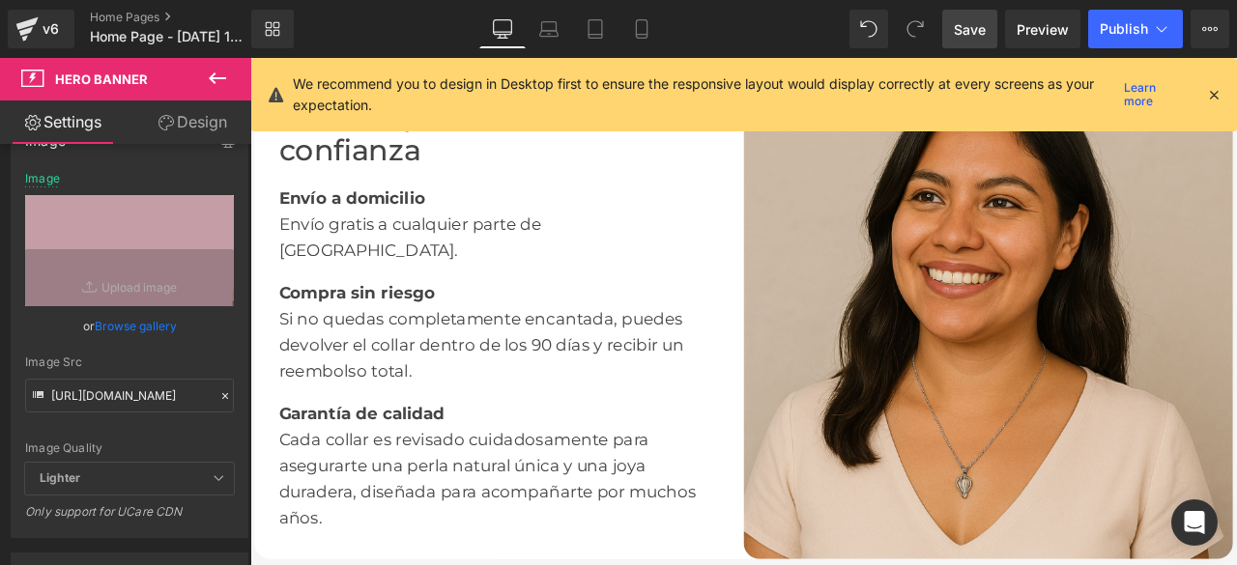
scroll to position [2608, 0]
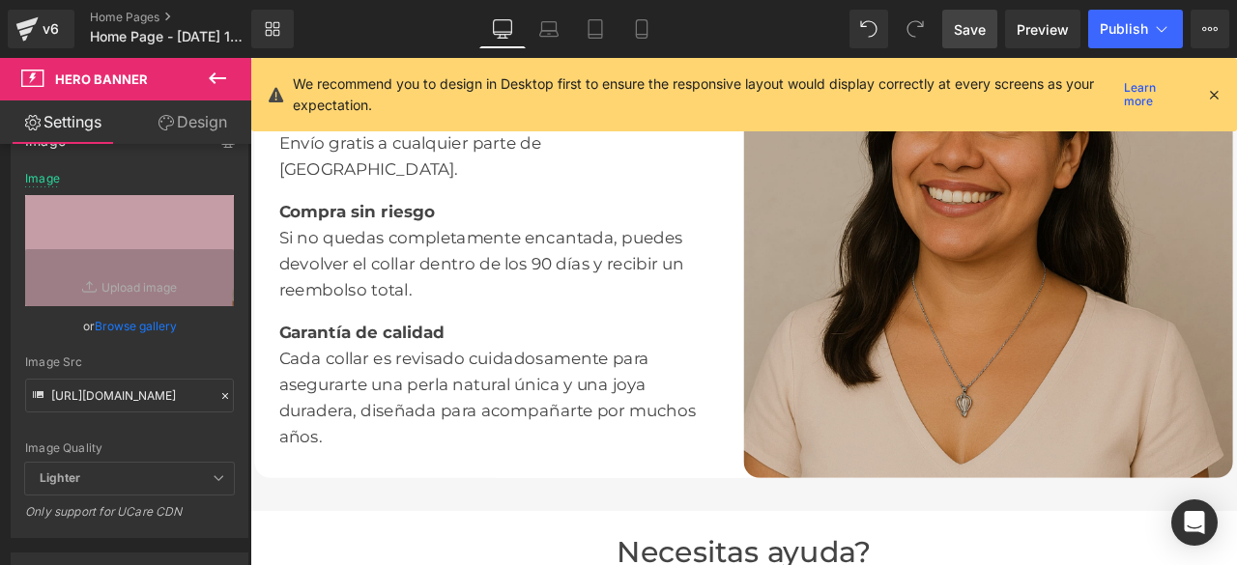
click at [1092, 371] on img at bounding box center [1125, 266] width 580 height 580
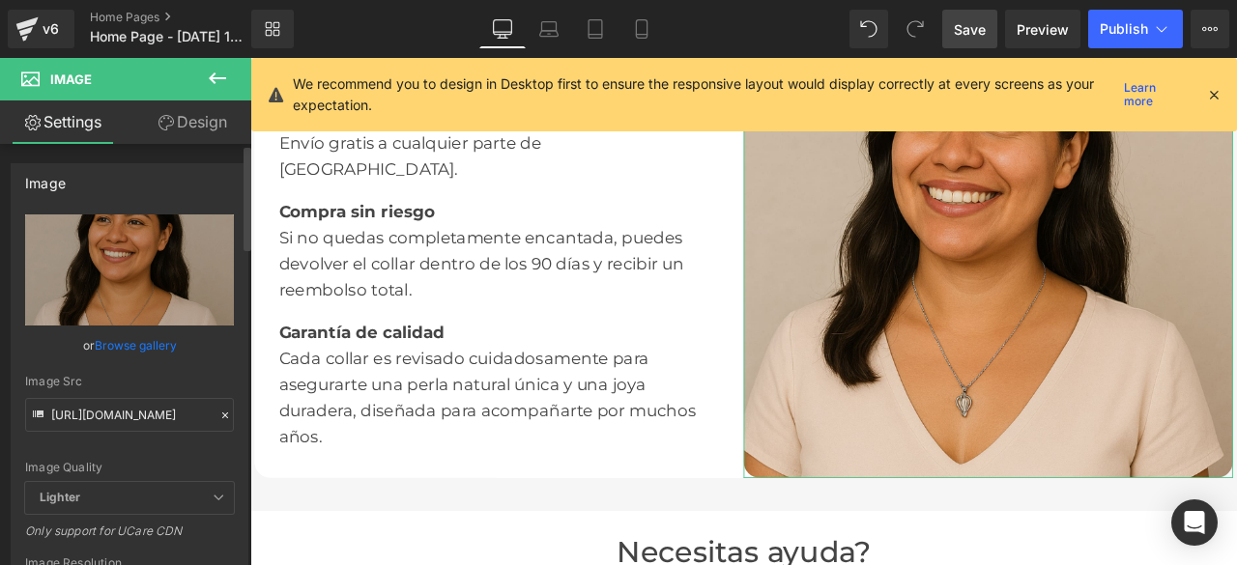
click at [218, 415] on icon at bounding box center [225, 416] width 14 height 14
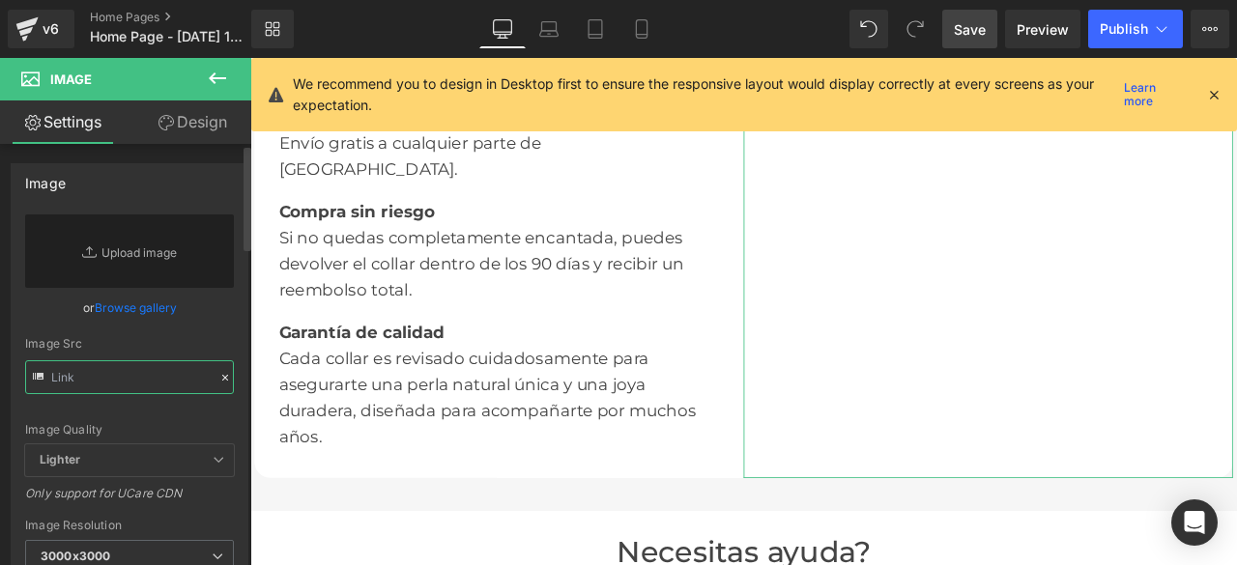
click at [155, 374] on input "text" at bounding box center [129, 377] width 209 height 34
paste input "[URL][DOMAIN_NAME]"
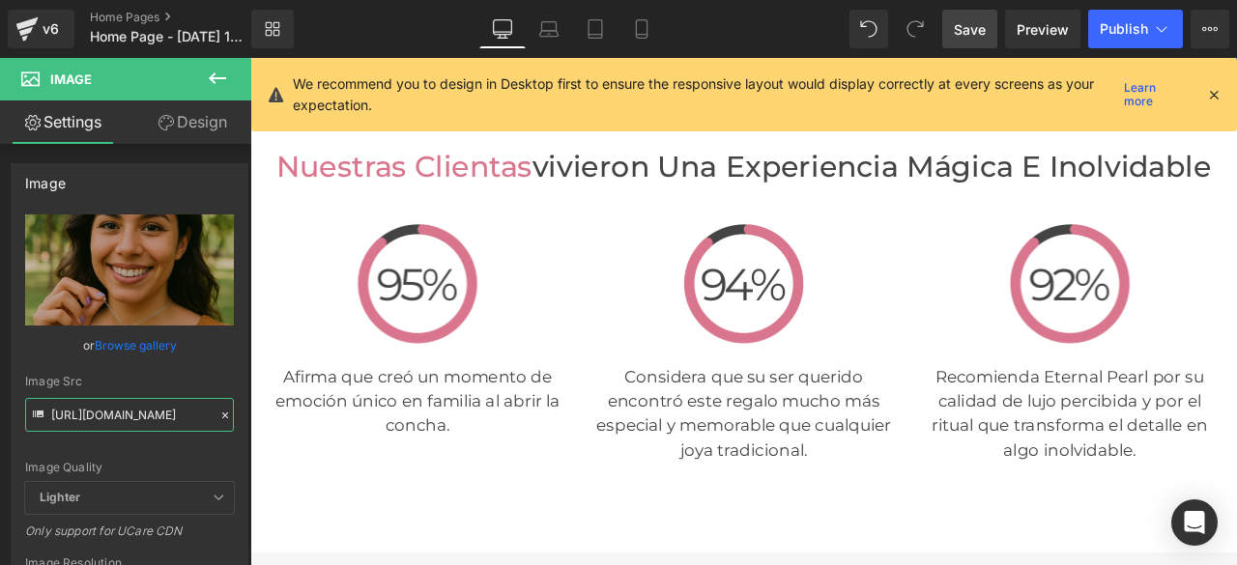
scroll to position [4154, 0]
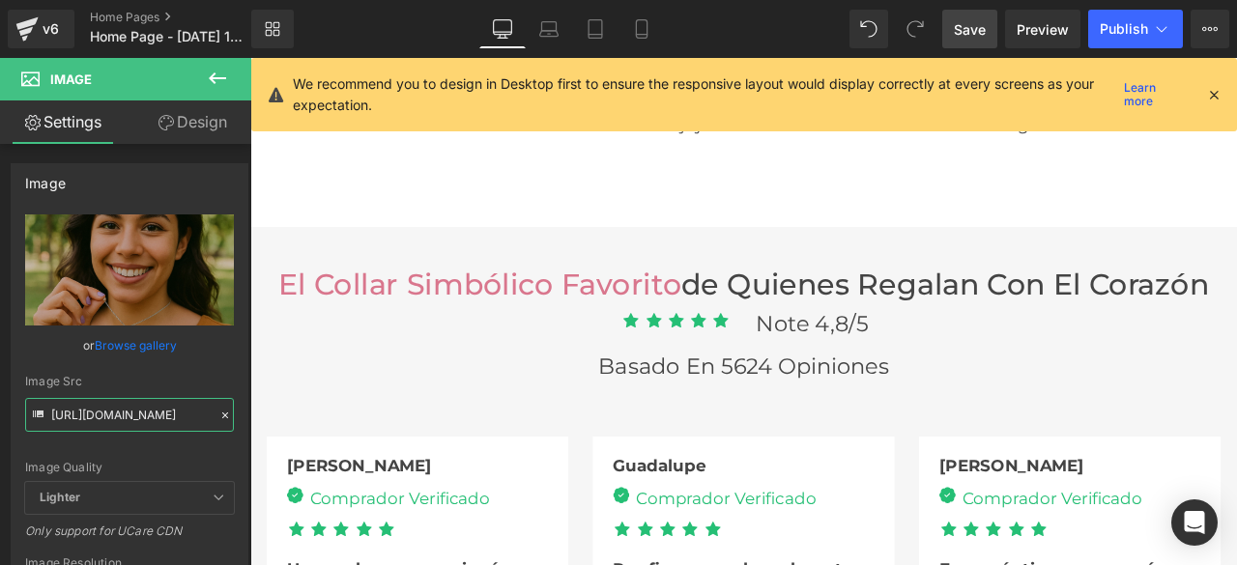
type input "[URL][DOMAIN_NAME]"
click at [976, 30] on span "Save" at bounding box center [970, 29] width 32 height 20
click at [1045, 28] on span "Preview" at bounding box center [1042, 29] width 52 height 20
click at [1038, 29] on span "Preview" at bounding box center [1042, 29] width 52 height 20
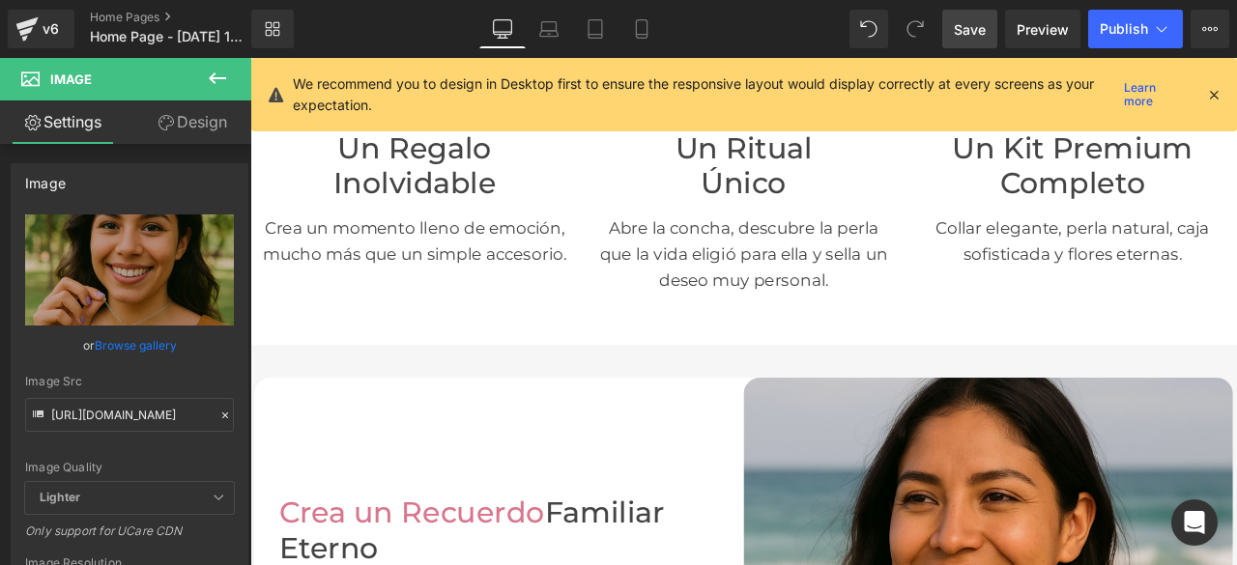
scroll to position [193, 0]
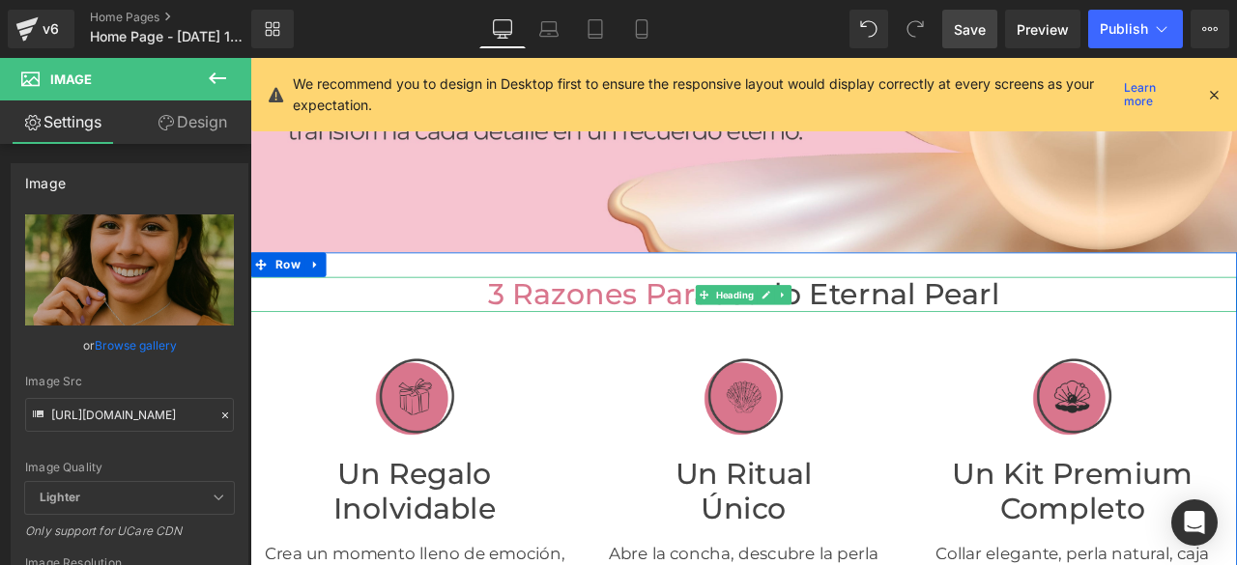
click at [906, 334] on font "3 razones para usarlo Eternal Pearl" at bounding box center [835, 338] width 606 height 42
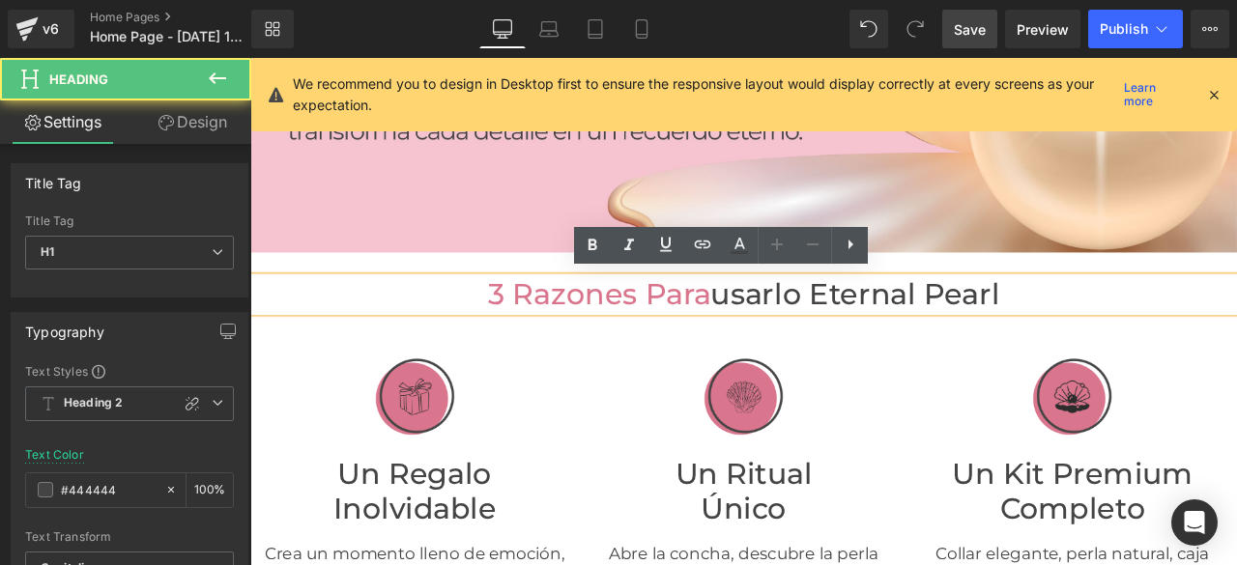
click at [902, 336] on font "3 razones para usarlo Eternal Pearl" at bounding box center [835, 338] width 606 height 42
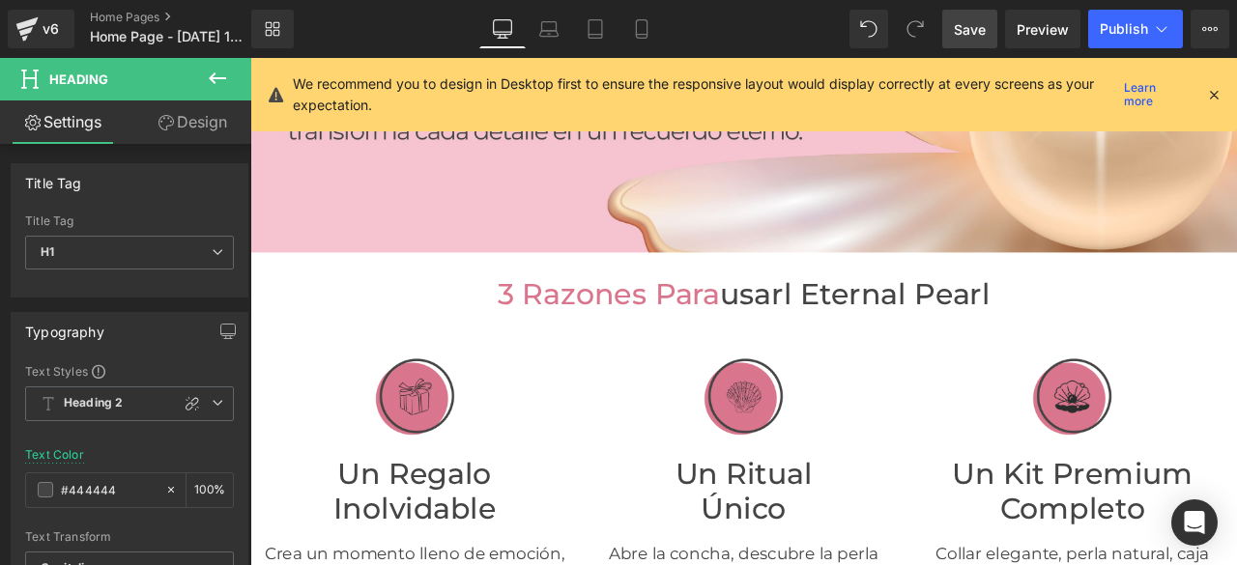
click at [963, 31] on span "Save" at bounding box center [970, 29] width 32 height 20
click at [1209, 92] on icon at bounding box center [1213, 94] width 17 height 17
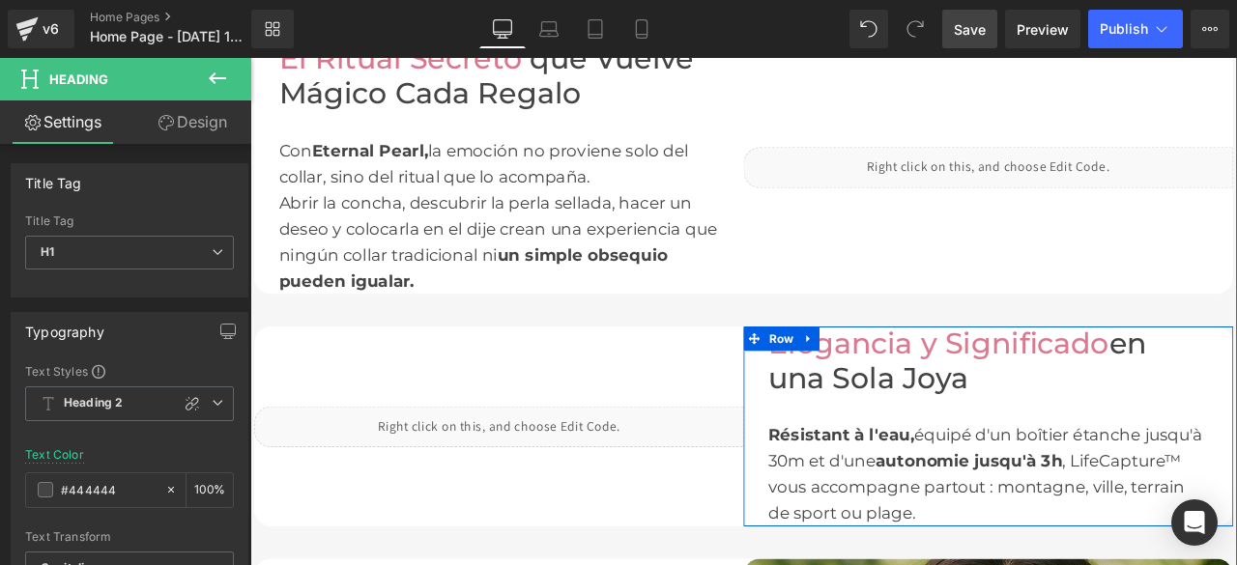
scroll to position [2125, 0]
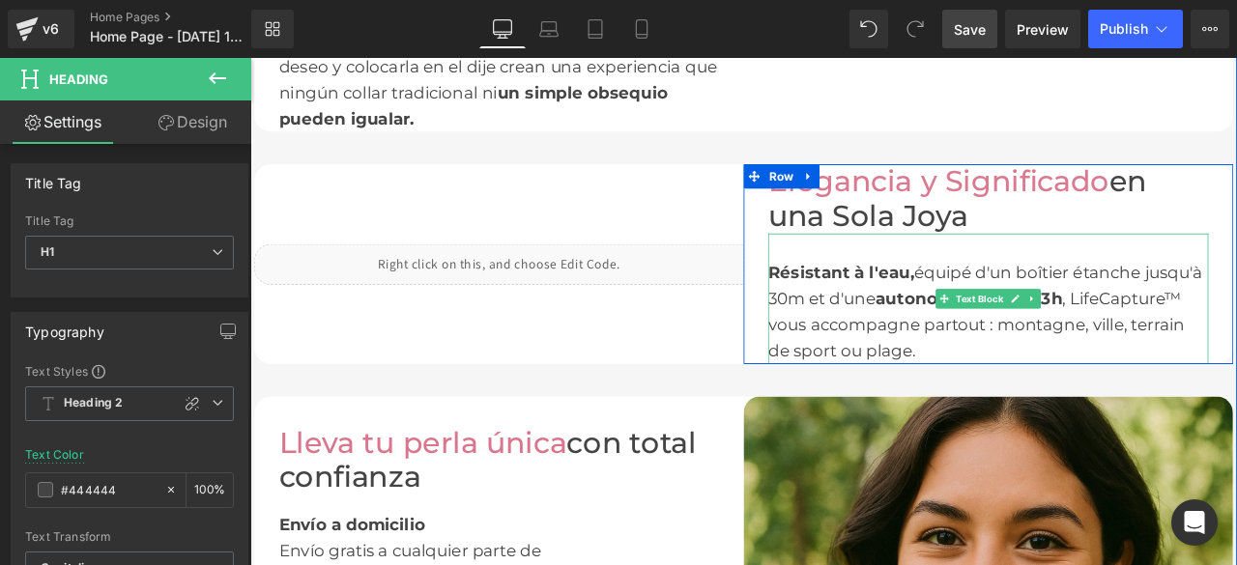
click at [1013, 409] on div "Résistant à l'eau, équipé d'un boîtier étanche jusqu'à 30m et d'une autonomie j…" at bounding box center [1125, 359] width 522 height 124
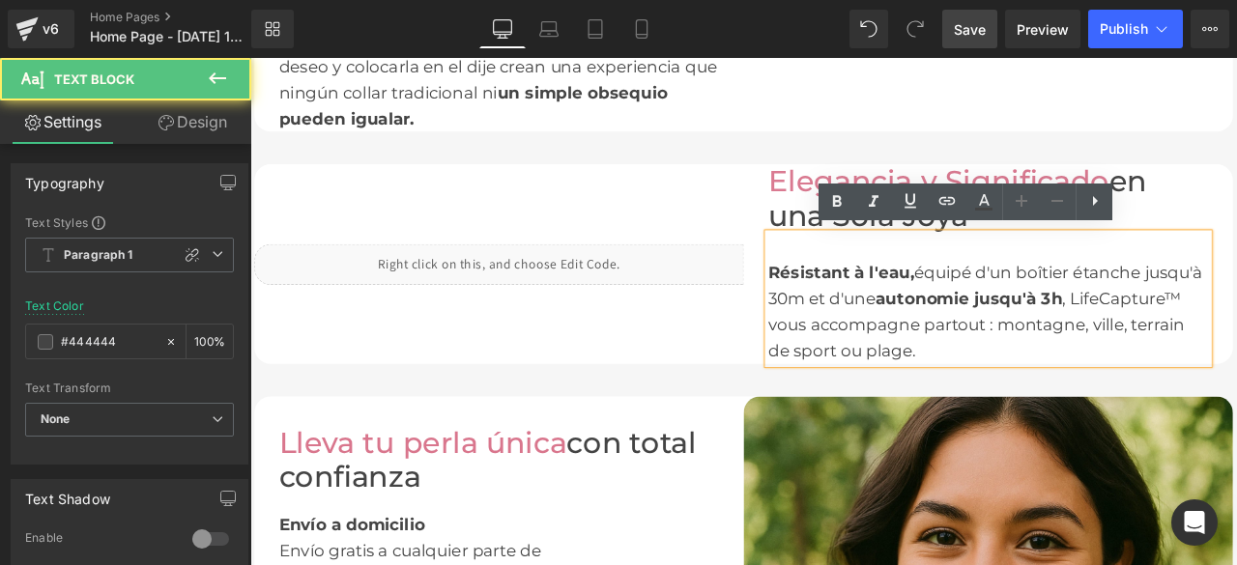
click at [1014, 402] on div "Résistant à l'eau, équipé d'un boîtier étanche jusqu'à 30m et d'une autonomie j…" at bounding box center [1125, 359] width 522 height 124
click at [1026, 392] on div "Résistant à l'eau, équipé d'un boîtier étanche jusqu'à 30m et d'une autonomie j…" at bounding box center [1125, 359] width 522 height 124
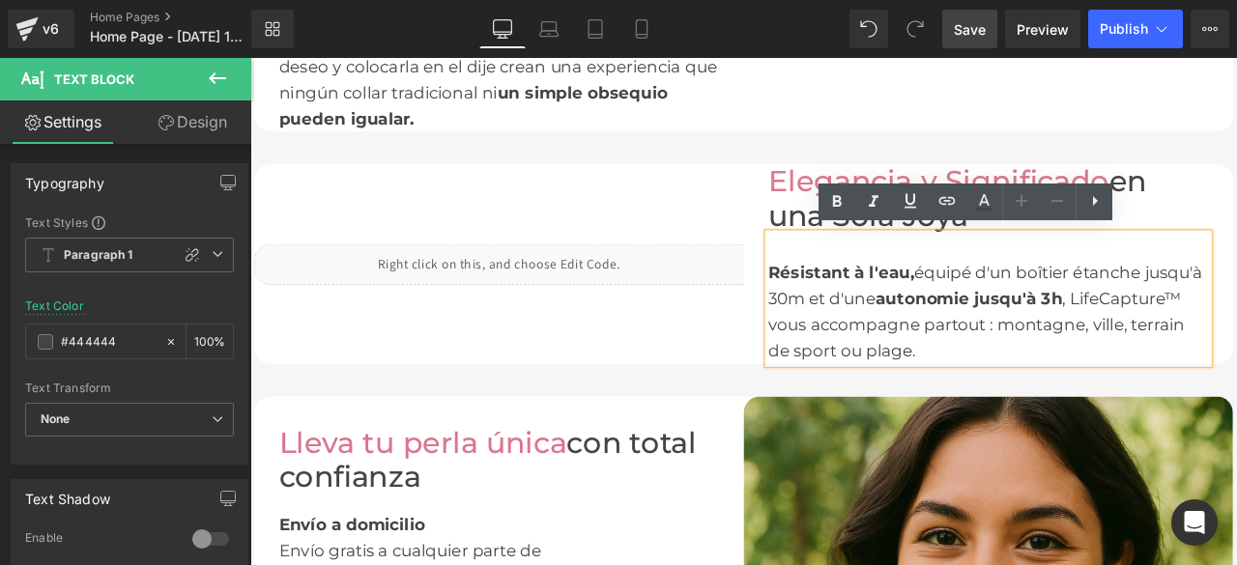
drag, startPoint x: 1011, startPoint y: 404, endPoint x: 857, endPoint y: 299, distance: 185.7
click at [864, 299] on div "Résistant à l'eau, équipé d'un boîtier étanche jusqu'à 30m et d'une autonomie j…" at bounding box center [1125, 359] width 522 height 124
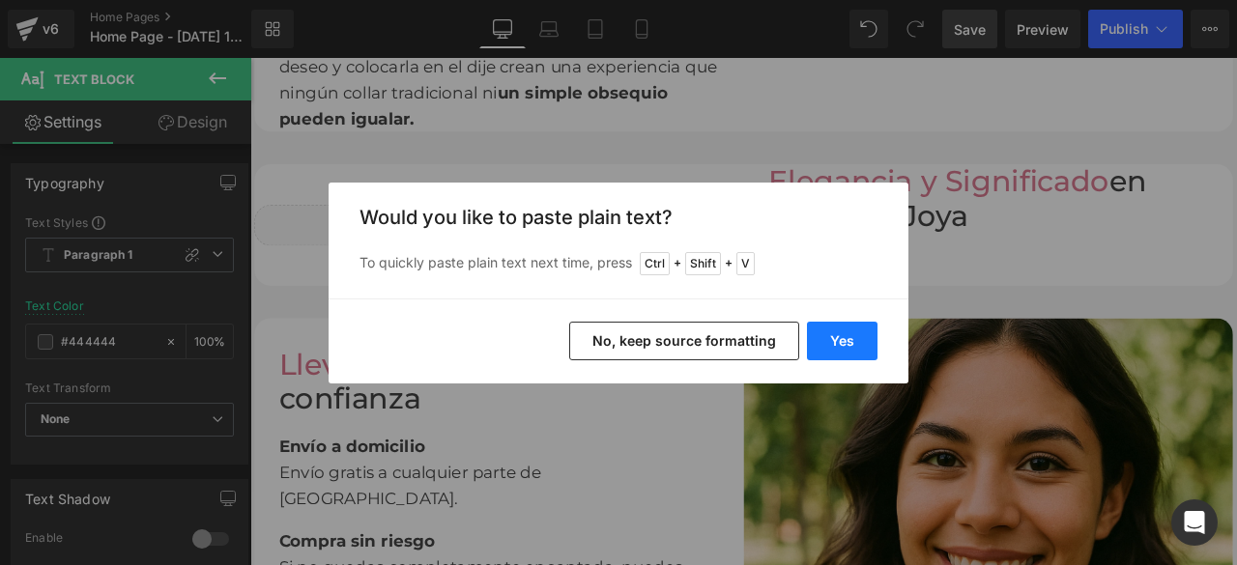
click at [840, 353] on button "Yes" at bounding box center [842, 341] width 71 height 39
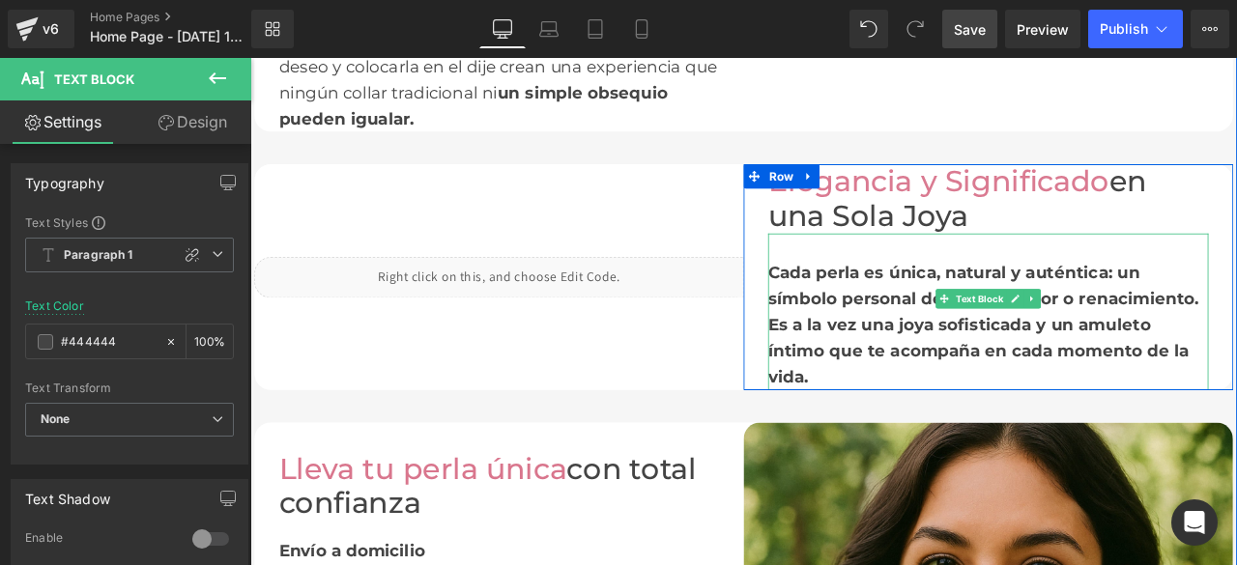
click at [1236, 403] on div "Es a la vez una joya sofisticada y un amuleto íntimo que te acompaña en cada mo…" at bounding box center [1125, 404] width 522 height 93
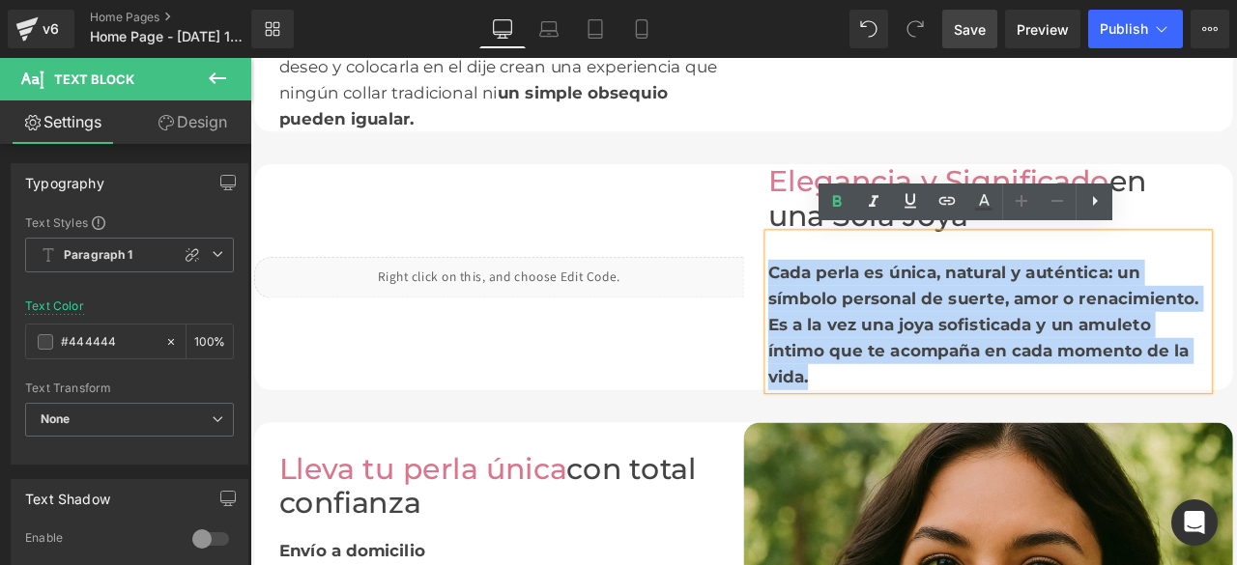
drag, startPoint x: 1348, startPoint y: 403, endPoint x: 859, endPoint y: 301, distance: 499.2
click at [864, 301] on div "Cada perla es única, natural y auténtica: un símbolo personal de suerte, amor o…" at bounding box center [1125, 358] width 522 height 185
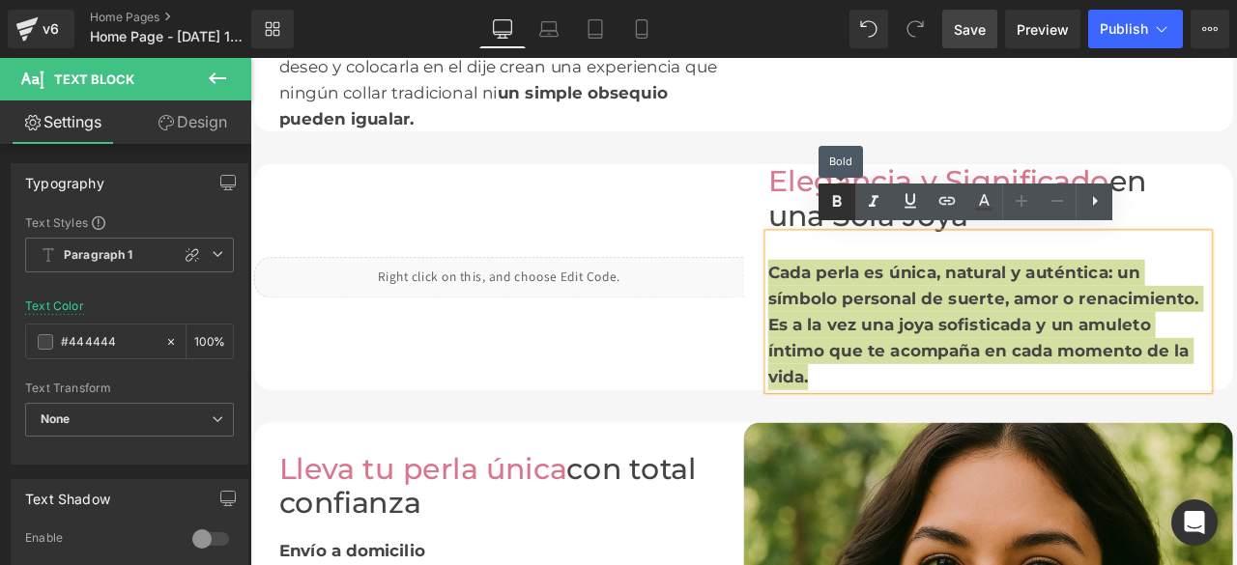
click at [840, 207] on icon at bounding box center [836, 201] width 23 height 23
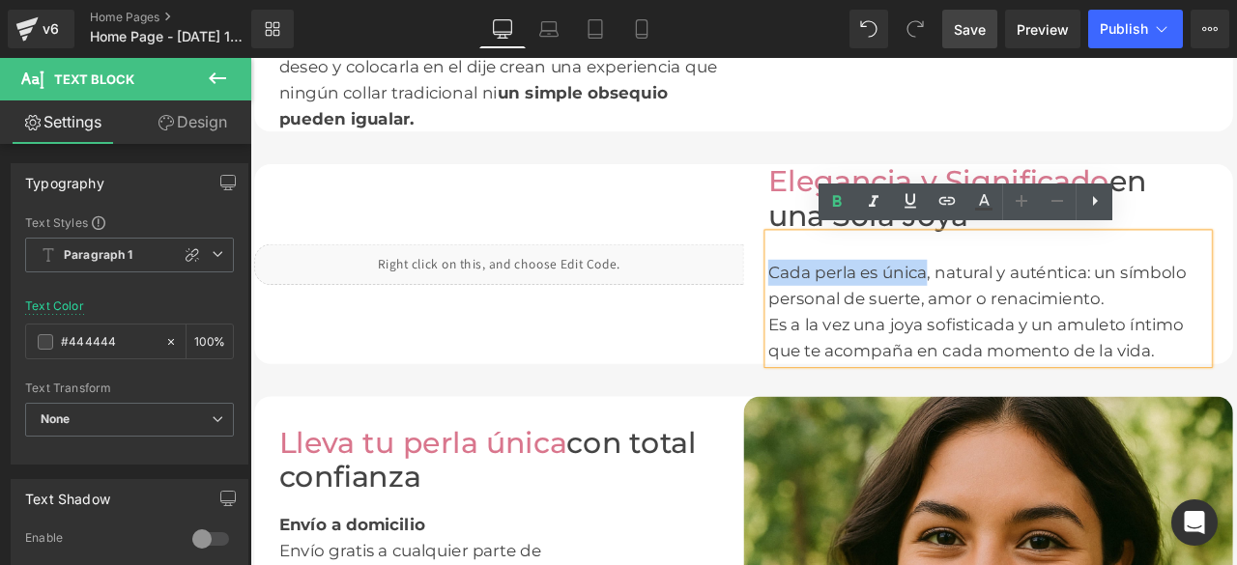
drag, startPoint x: 857, startPoint y: 303, endPoint x: 1040, endPoint y: 303, distance: 183.6
click at [1040, 303] on div "Cada perla es única, natural y auténtica: un símbolo personal de suerte, amor o…" at bounding box center [1125, 328] width 522 height 62
click at [840, 200] on icon at bounding box center [837, 201] width 9 height 12
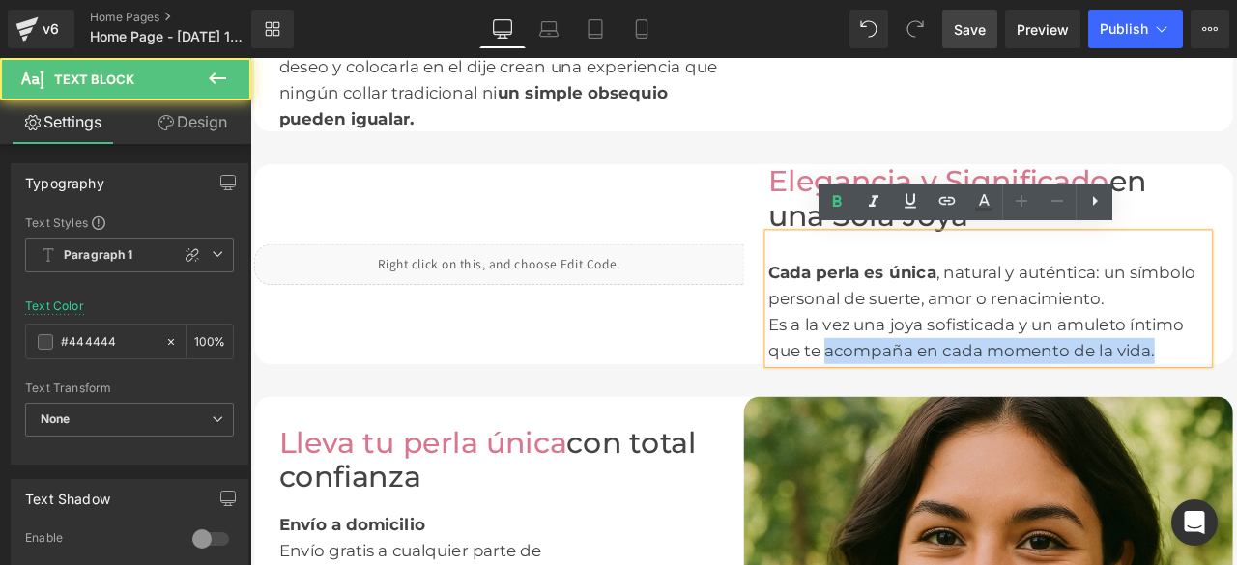
drag, startPoint x: 927, startPoint y: 401, endPoint x: 1327, endPoint y: 390, distance: 400.1
click at [1236, 390] on div "Es a la vez una joya sofisticada y un amuleto íntimo que te acompaña en cada mo…" at bounding box center [1125, 389] width 522 height 62
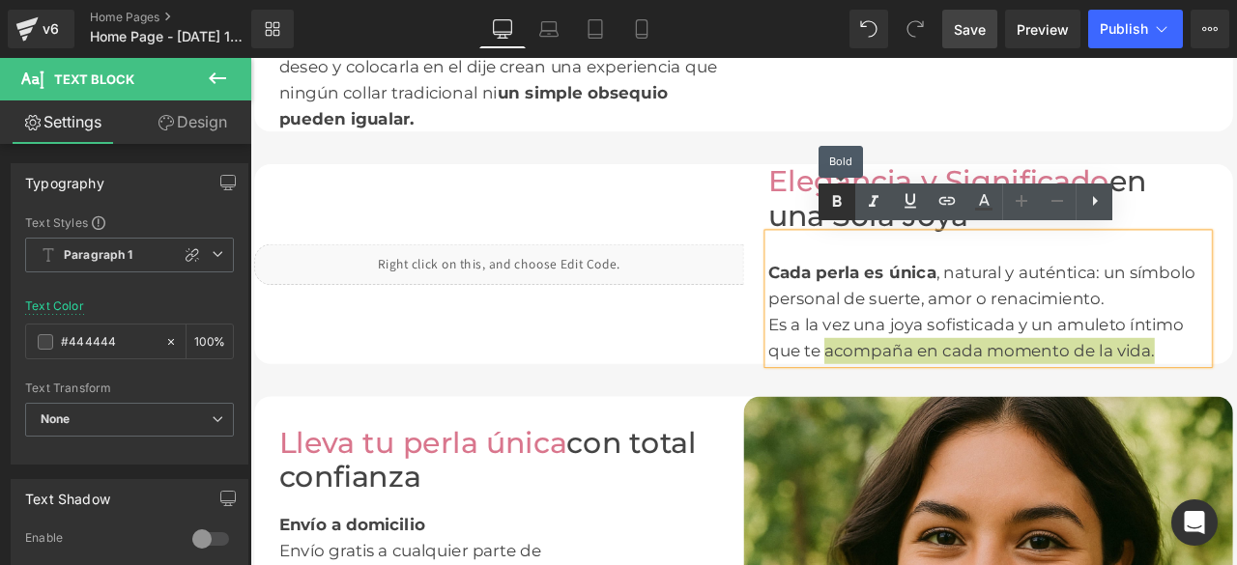
click at [841, 197] on icon at bounding box center [836, 201] width 23 height 23
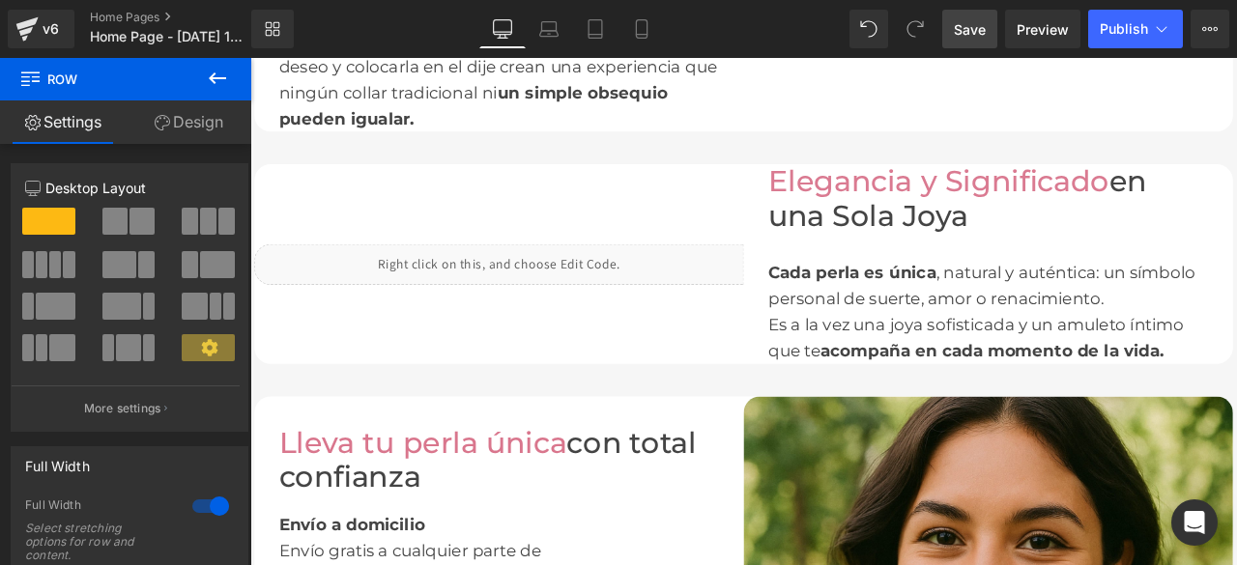
click at [976, 24] on span "Save" at bounding box center [970, 29] width 32 height 20
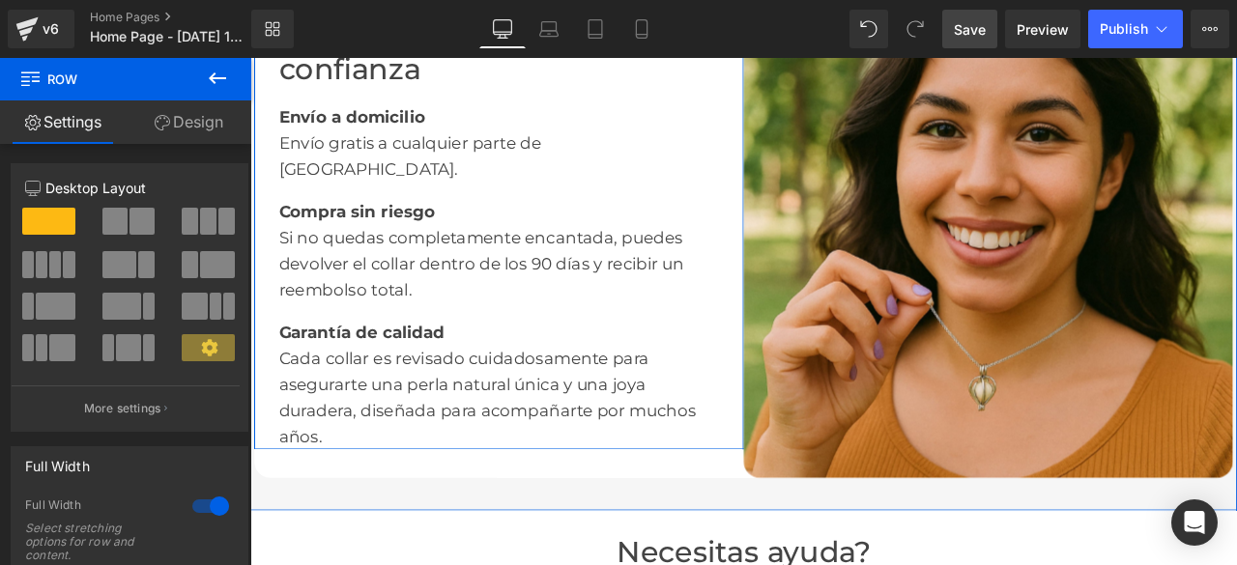
scroll to position [2512, 0]
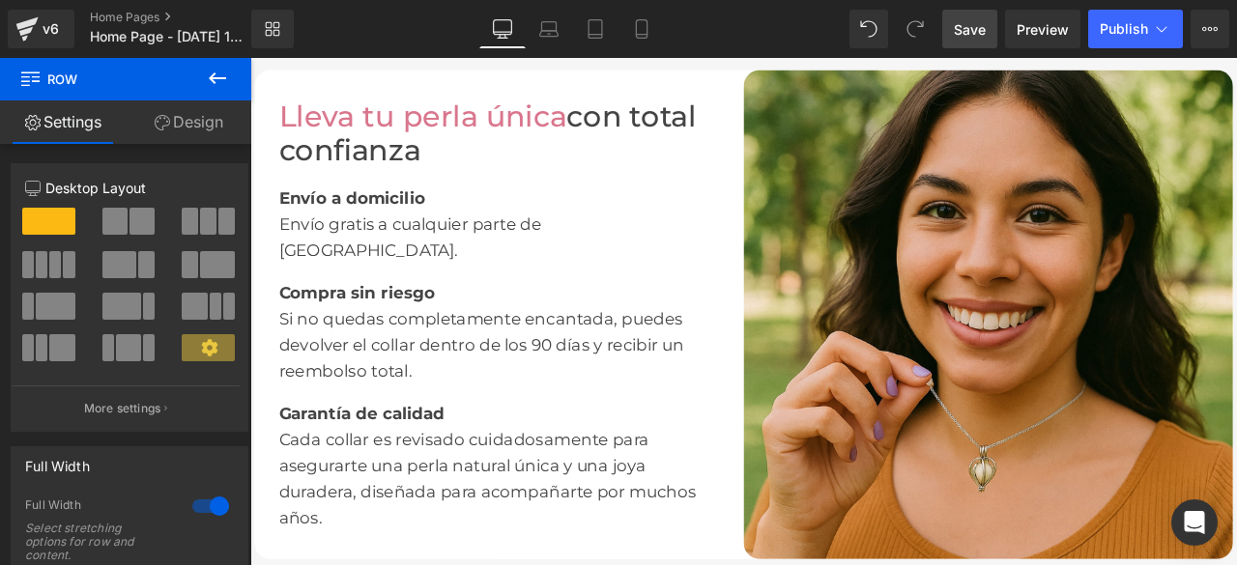
click at [211, 76] on icon at bounding box center [217, 78] width 17 height 12
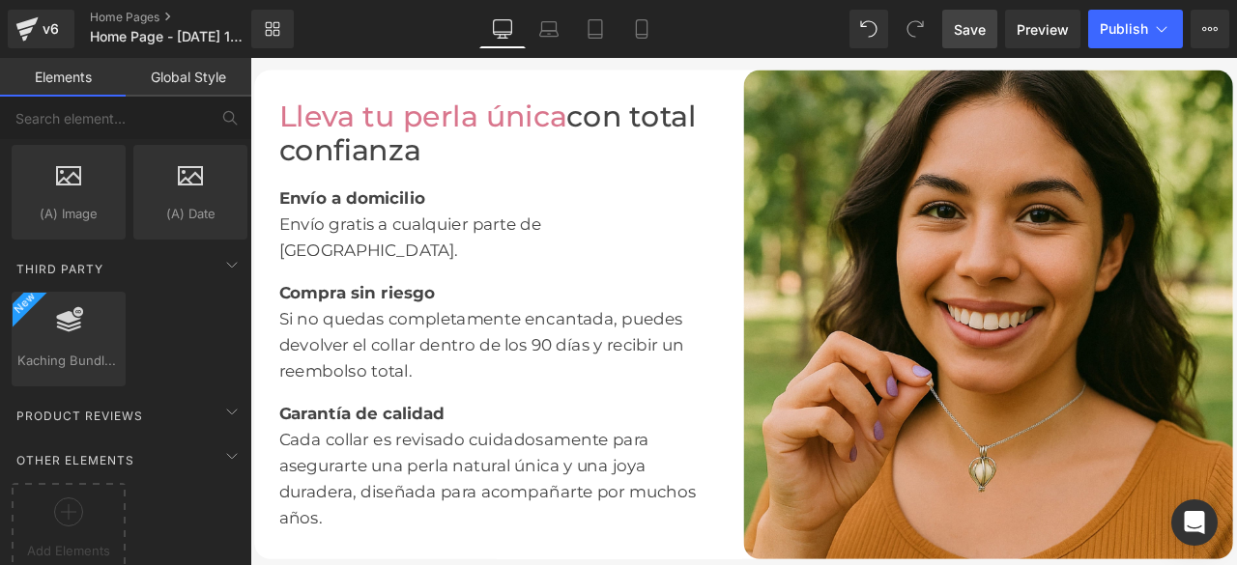
click at [162, 76] on link "Global Style" at bounding box center [189, 77] width 126 height 39
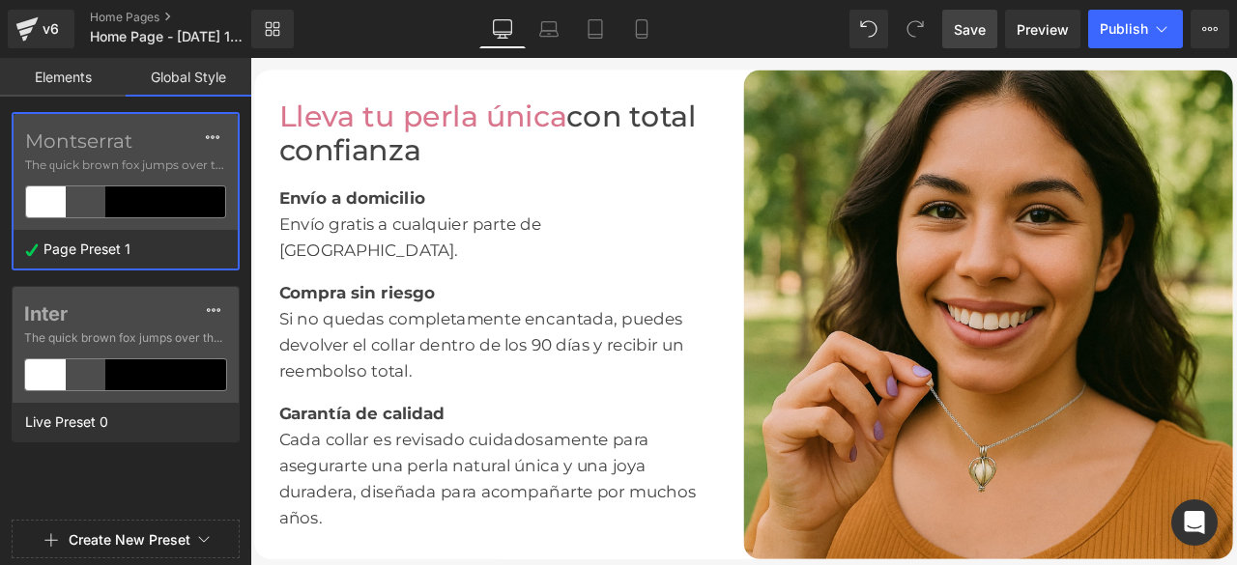
click at [102, 142] on label "Montserrat" at bounding box center [125, 140] width 201 height 23
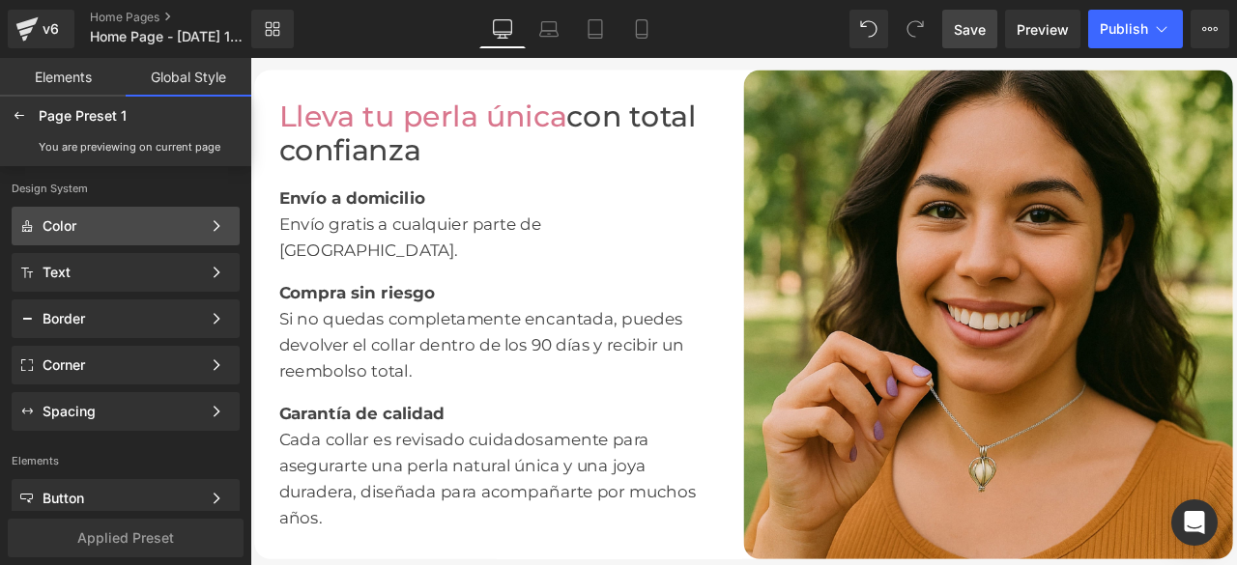
click at [115, 237] on div "Color Color Style Define a color palette and apply it to your pages 1 of 3 Next" at bounding box center [126, 226] width 228 height 39
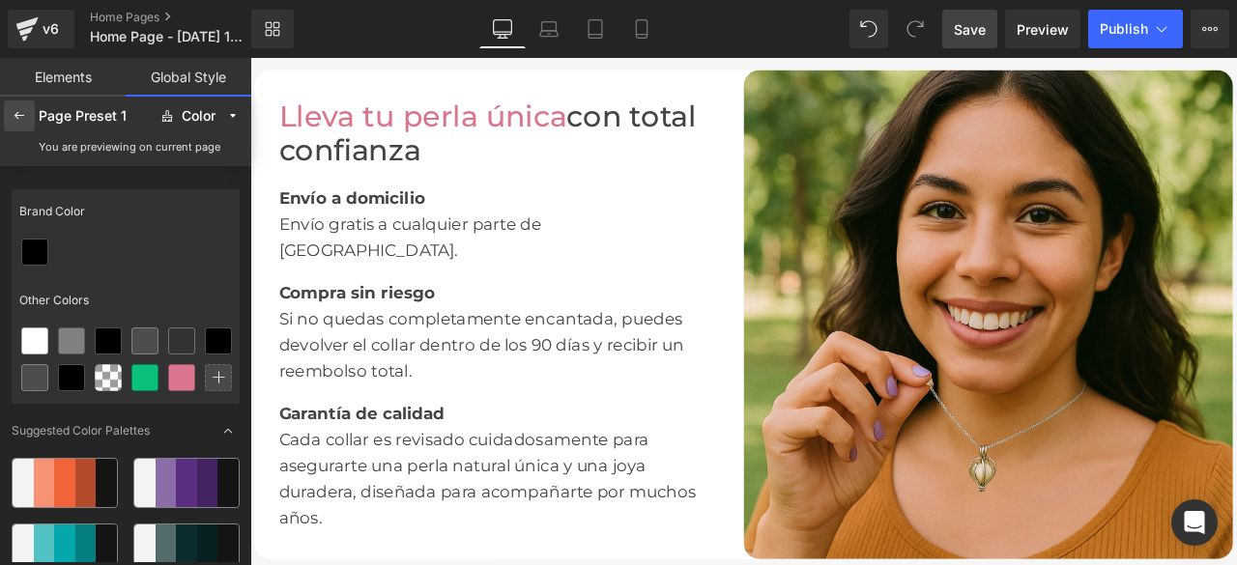
click at [16, 119] on icon at bounding box center [19, 115] width 15 height 15
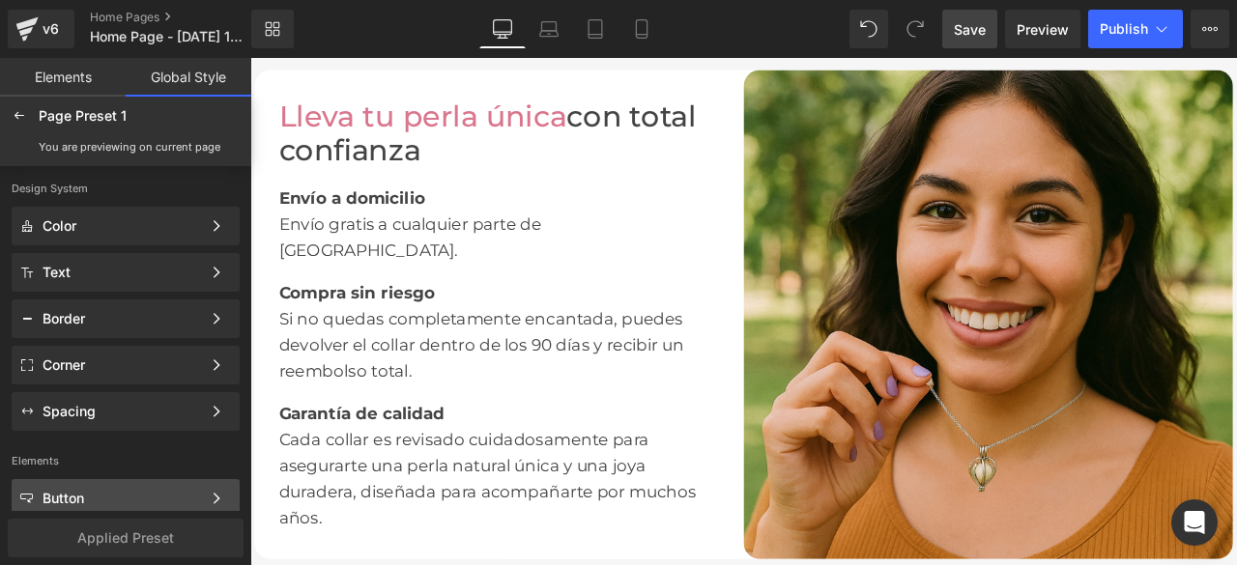
click at [120, 491] on div "Button" at bounding box center [122, 498] width 158 height 15
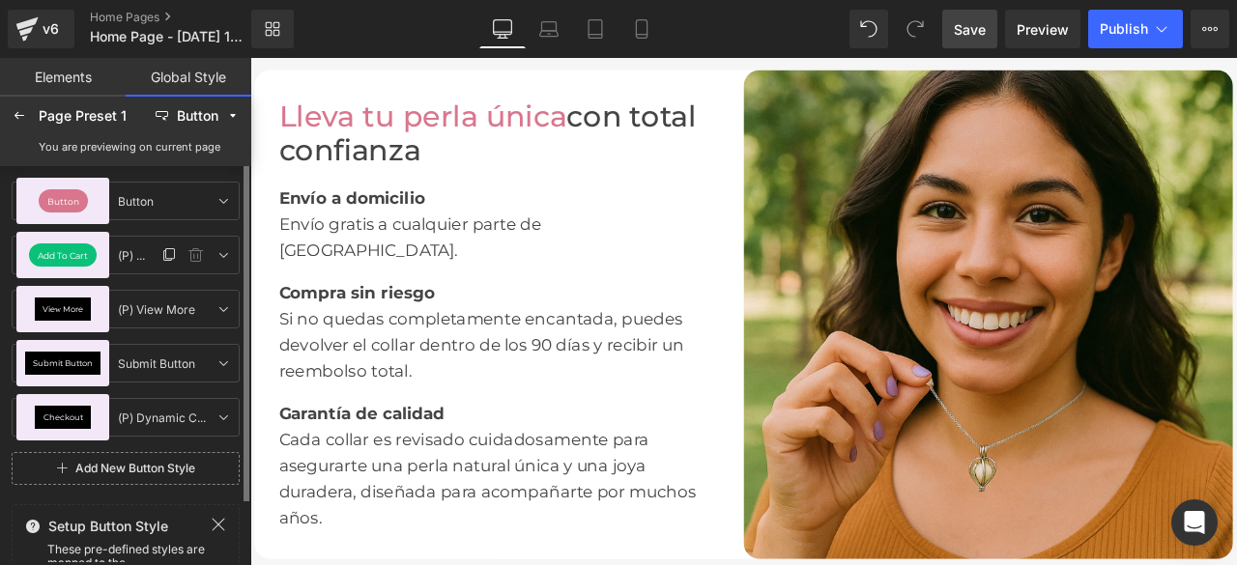
click at [75, 251] on span "Add To Cart" at bounding box center [63, 255] width 50 height 9
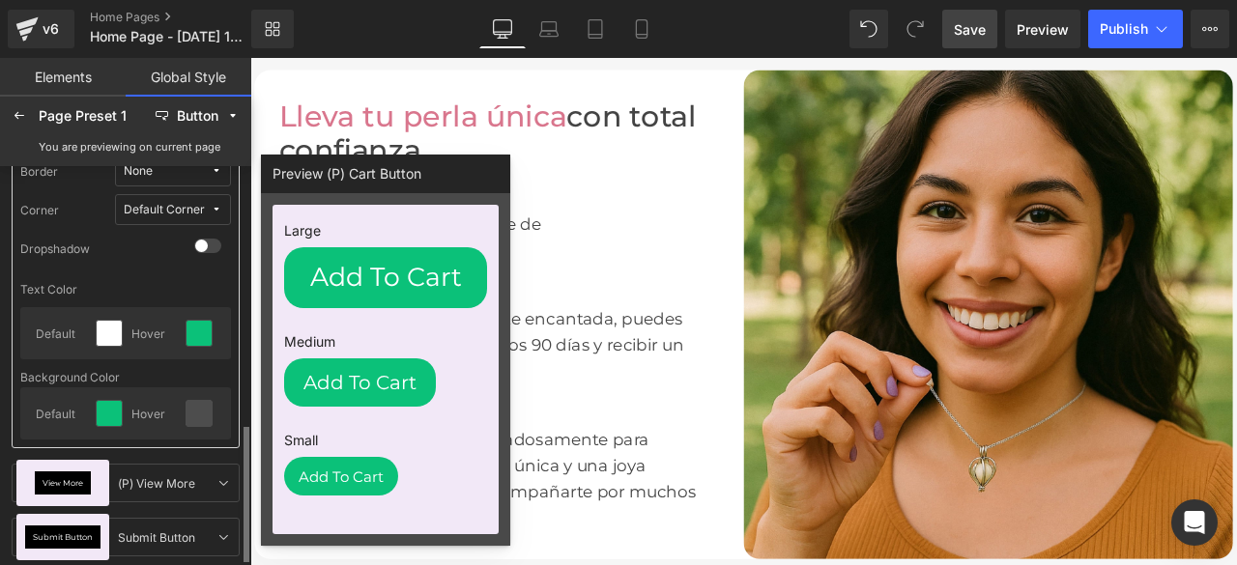
scroll to position [386, 0]
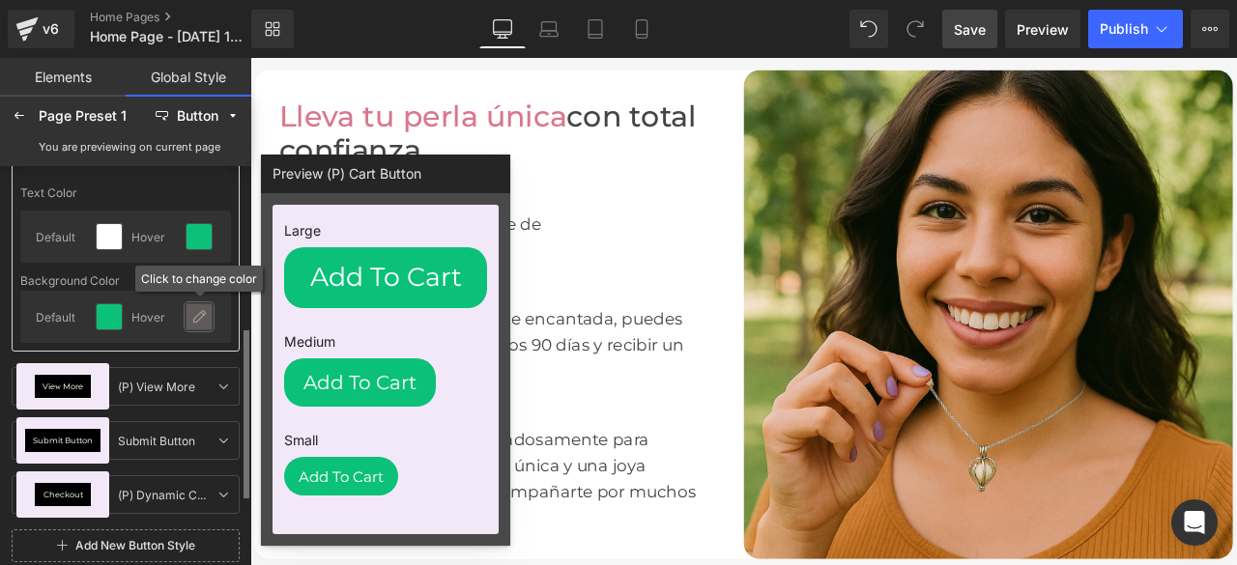
click at [199, 315] on icon at bounding box center [198, 316] width 15 height 15
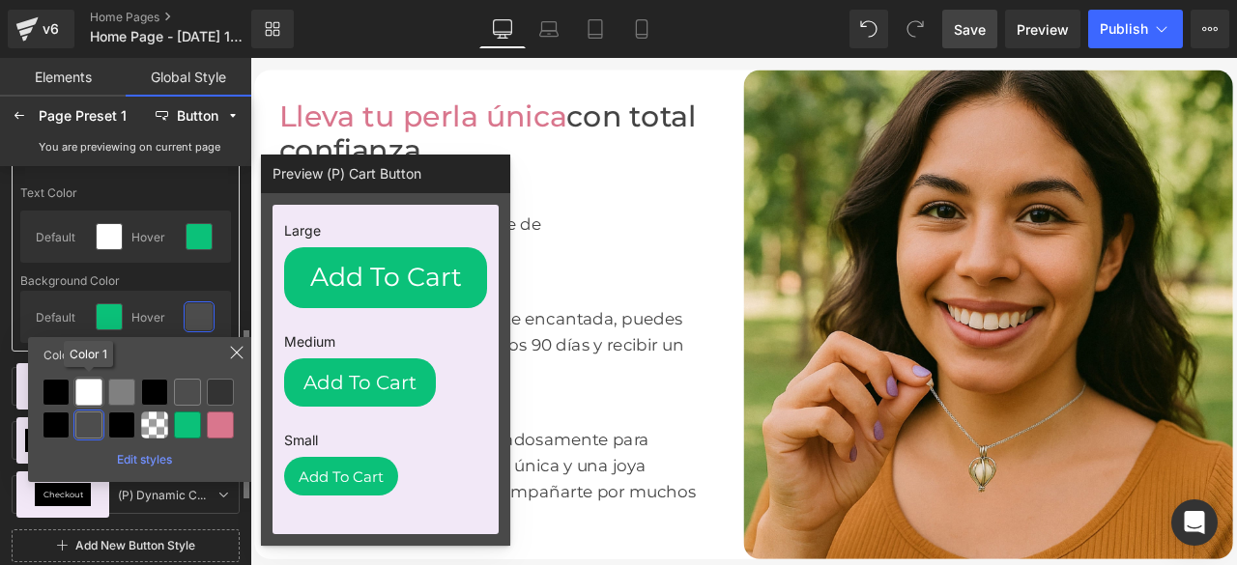
click at [89, 385] on div at bounding box center [88, 392] width 27 height 27
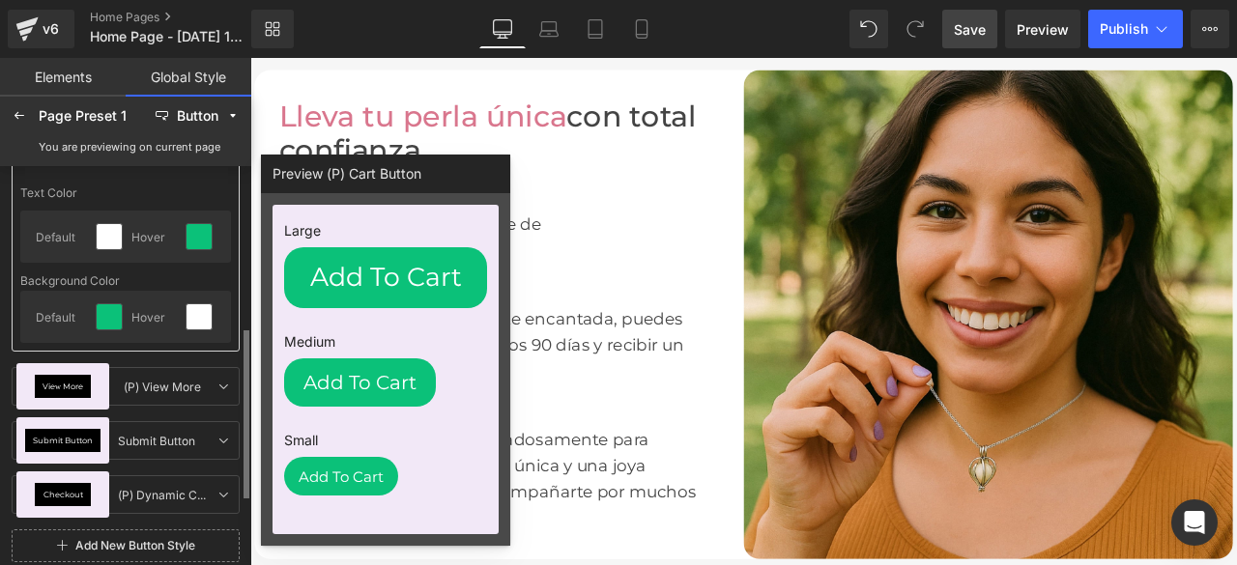
click at [976, 22] on span "Save" at bounding box center [970, 29] width 32 height 20
click at [983, 26] on span "Save" at bounding box center [970, 29] width 32 height 20
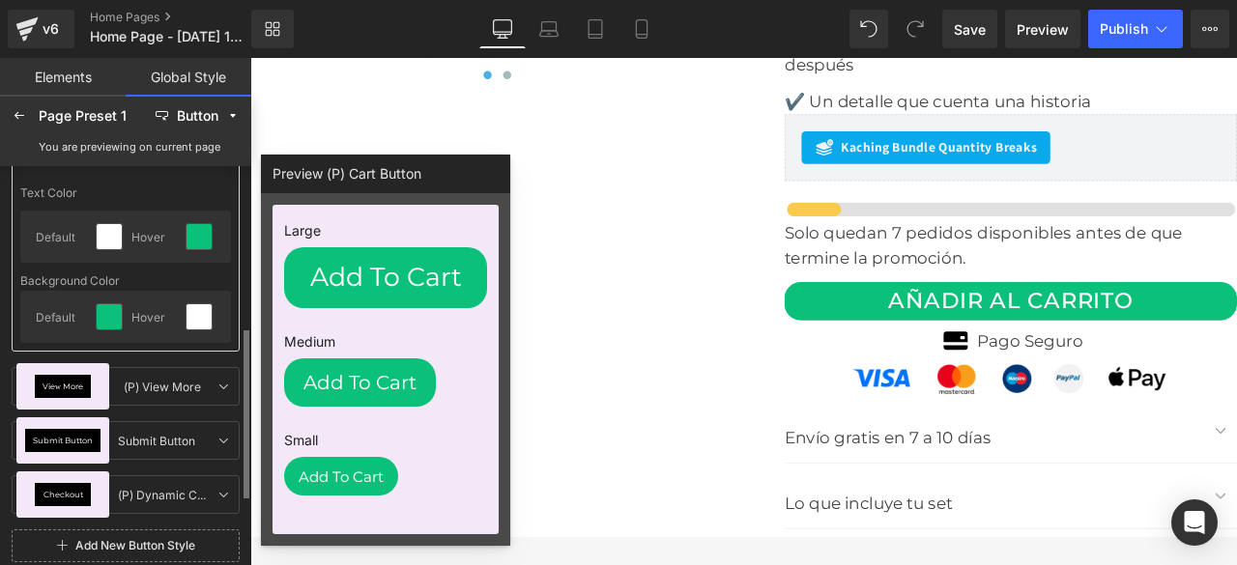
scroll to position [533, 0]
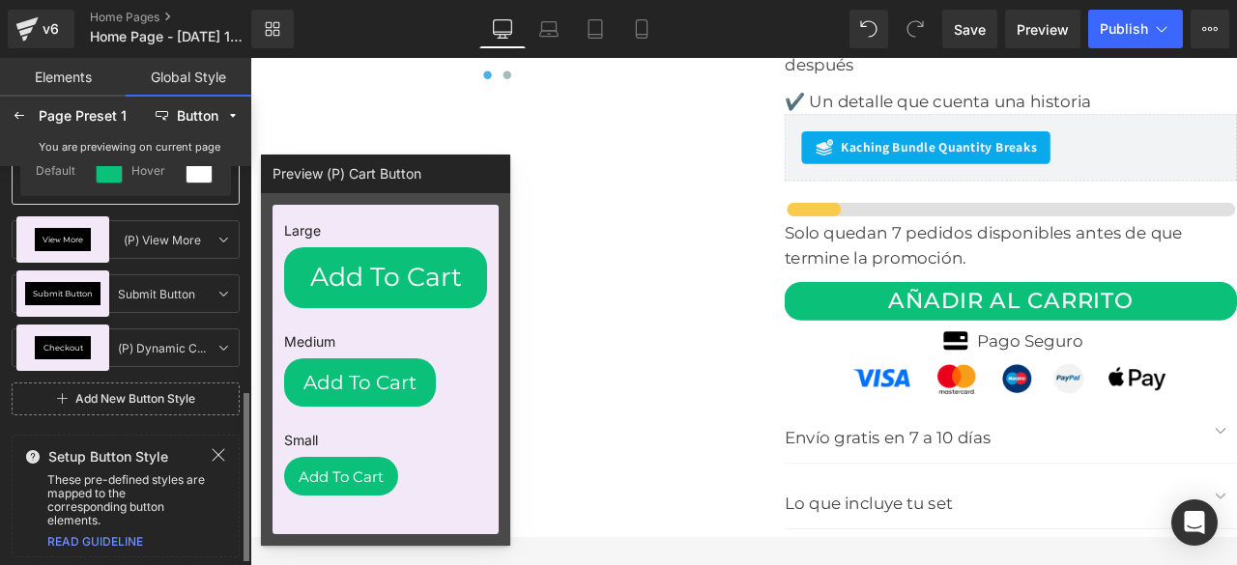
click at [220, 453] on icon at bounding box center [219, 455] width 13 height 13
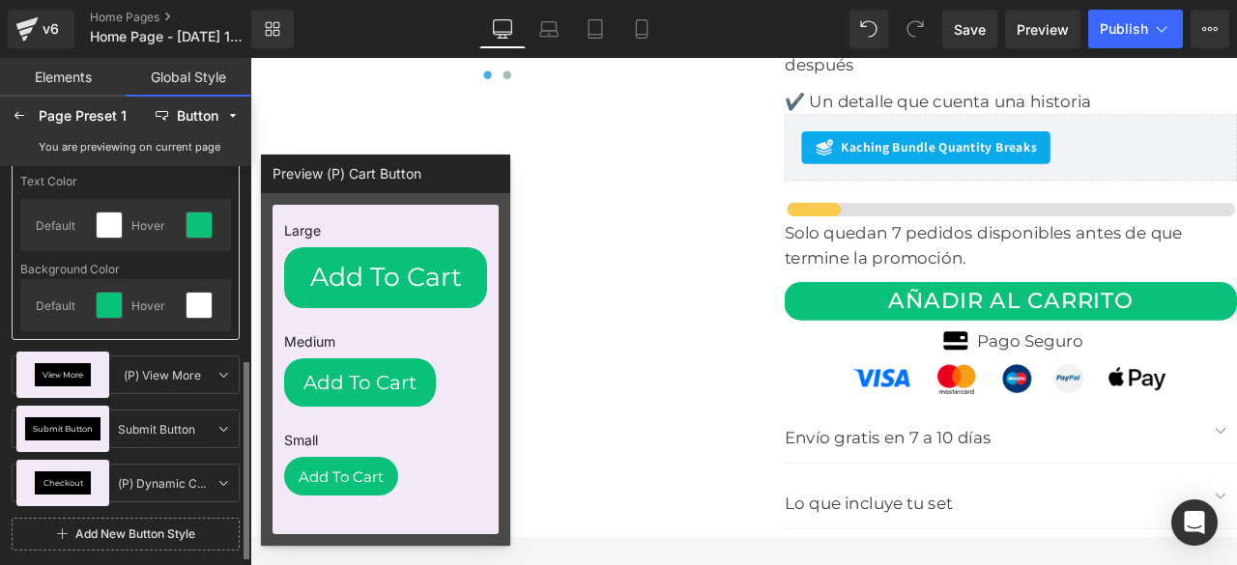
scroll to position [396, 0]
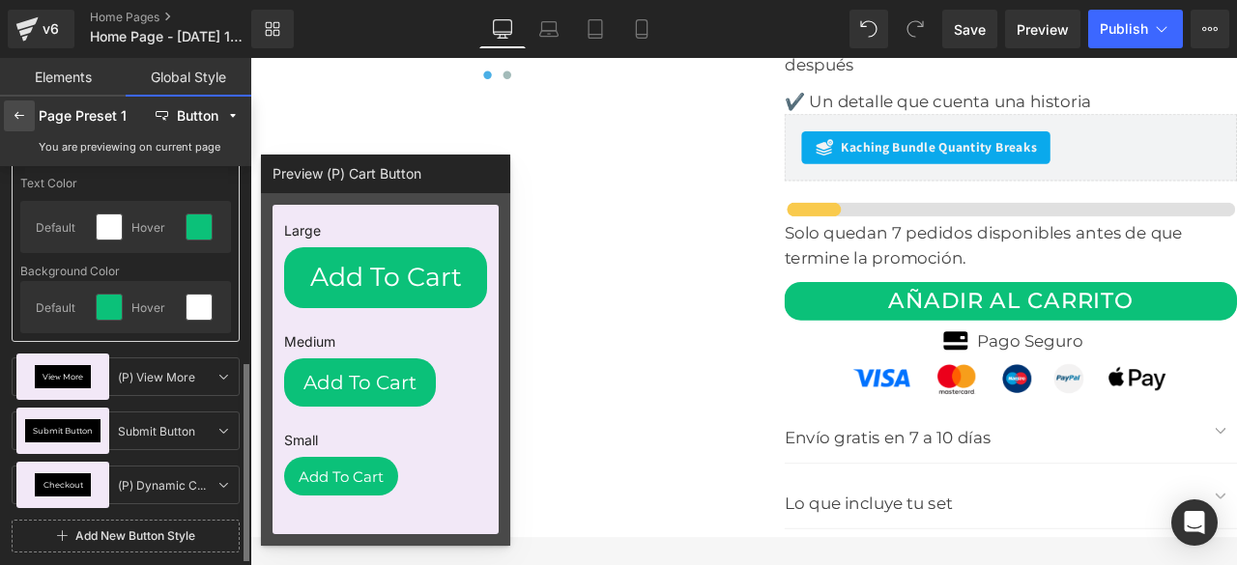
click at [21, 113] on icon at bounding box center [19, 115] width 15 height 15
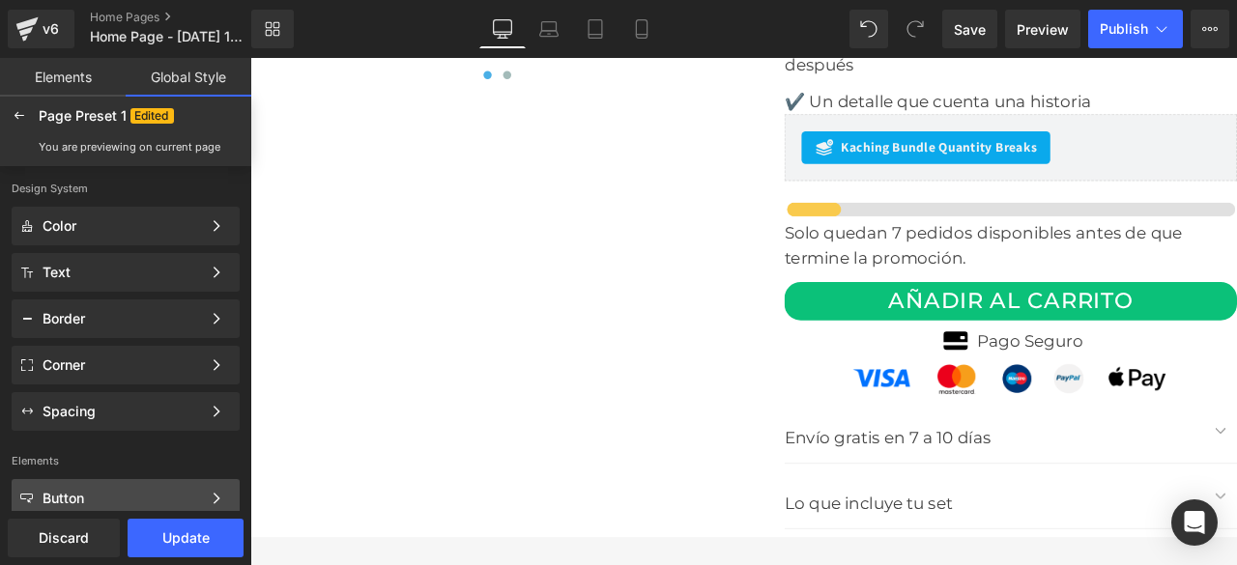
click at [89, 494] on div "Button" at bounding box center [122, 498] width 158 height 15
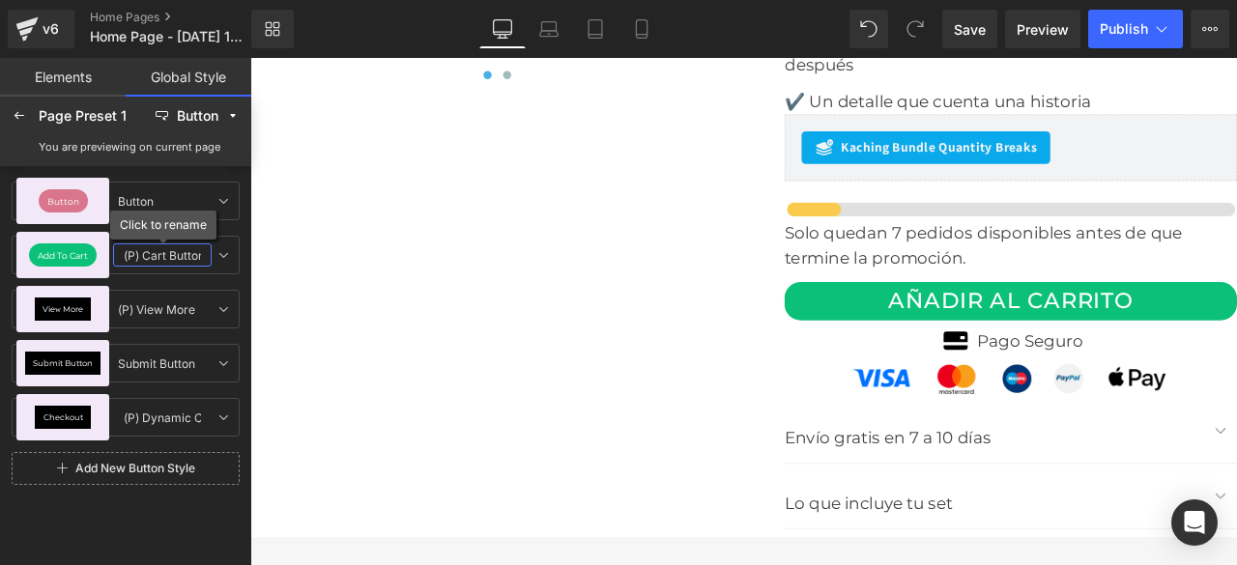
click at [124, 255] on input "(P) Cart Button" at bounding box center [162, 254] width 99 height 23
click at [72, 251] on span "Add To Cart" at bounding box center [63, 255] width 50 height 9
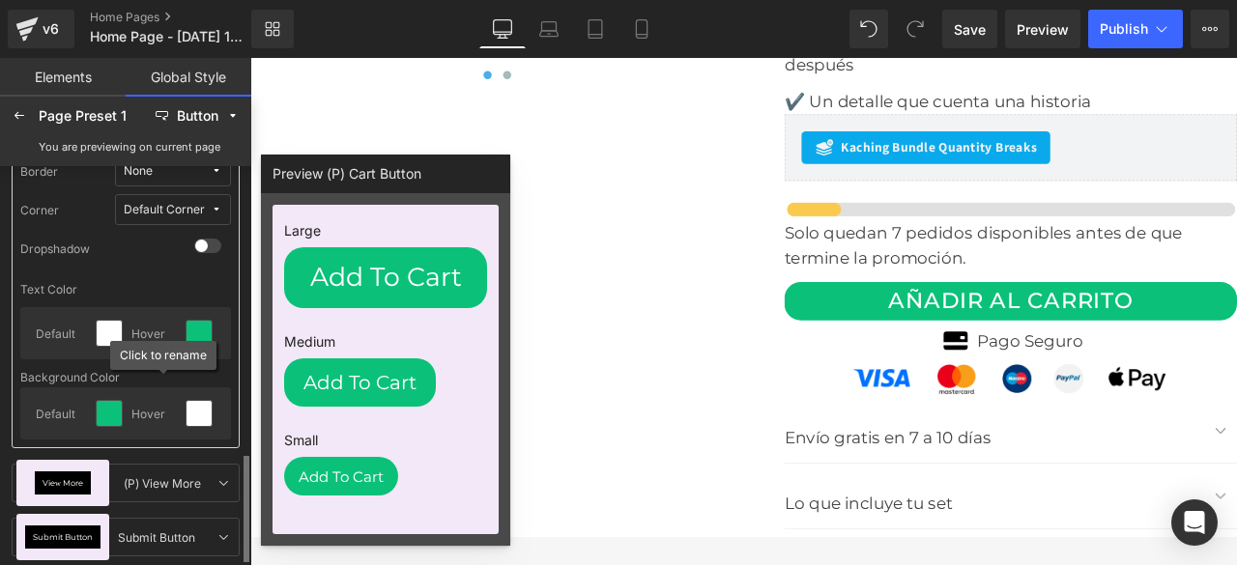
scroll to position [386, 0]
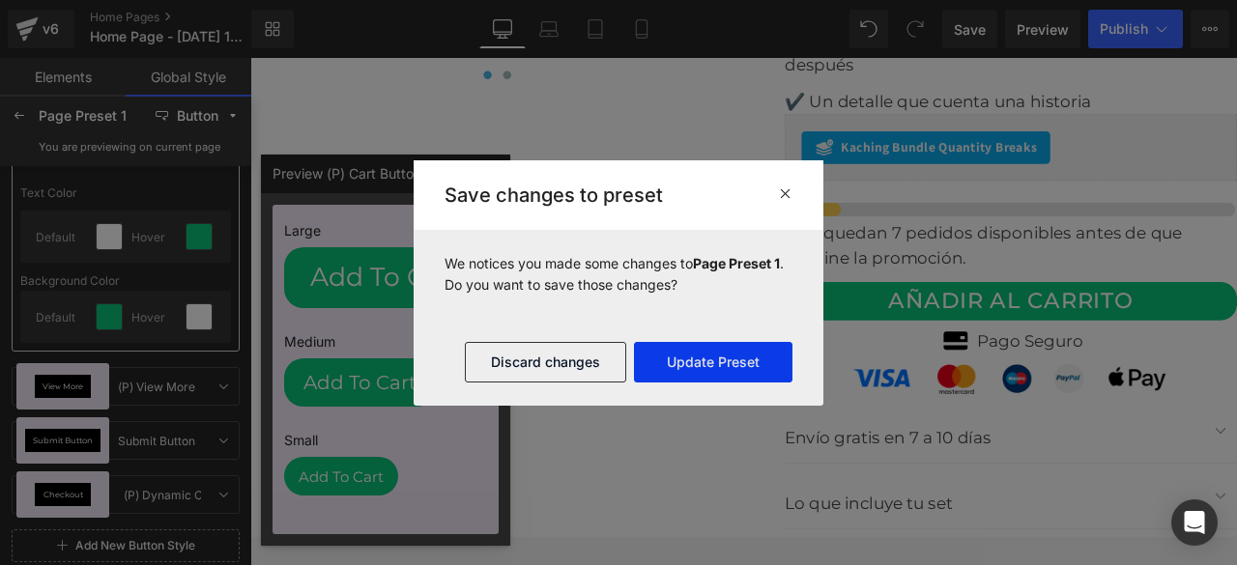
click at [672, 366] on button "Update Preset" at bounding box center [713, 362] width 158 height 41
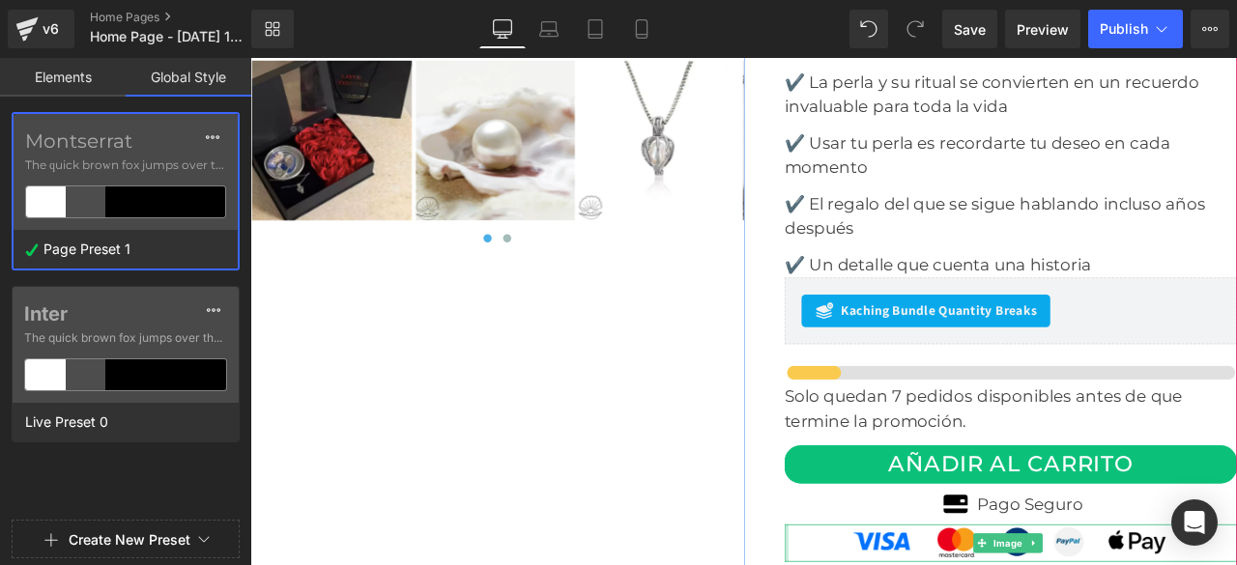
scroll to position [5796, 0]
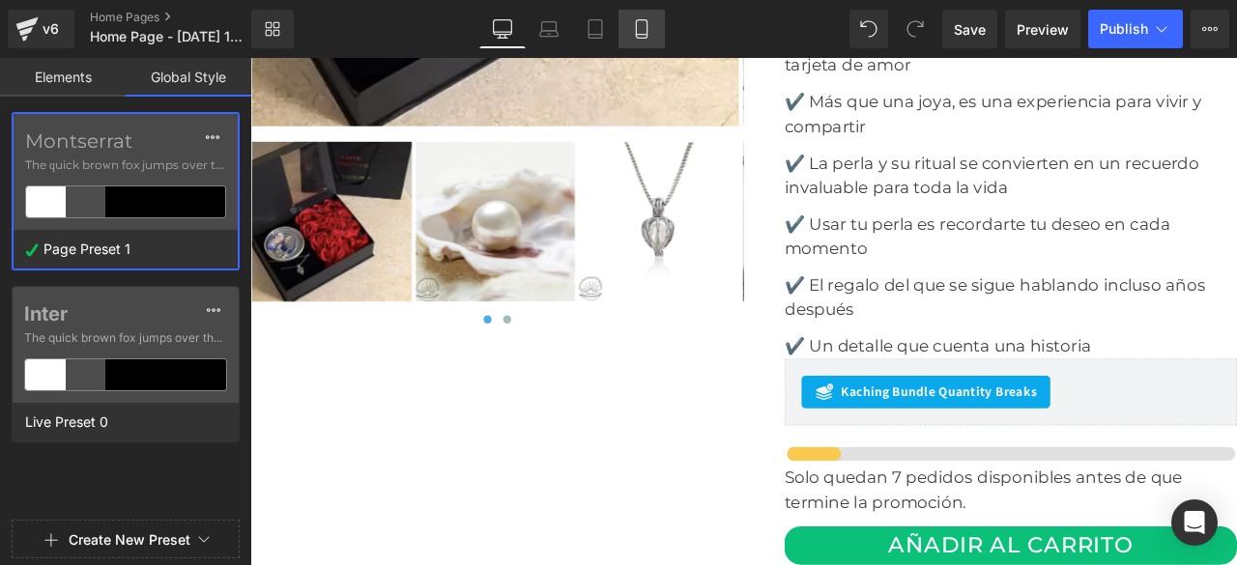
click at [641, 36] on icon at bounding box center [641, 28] width 19 height 19
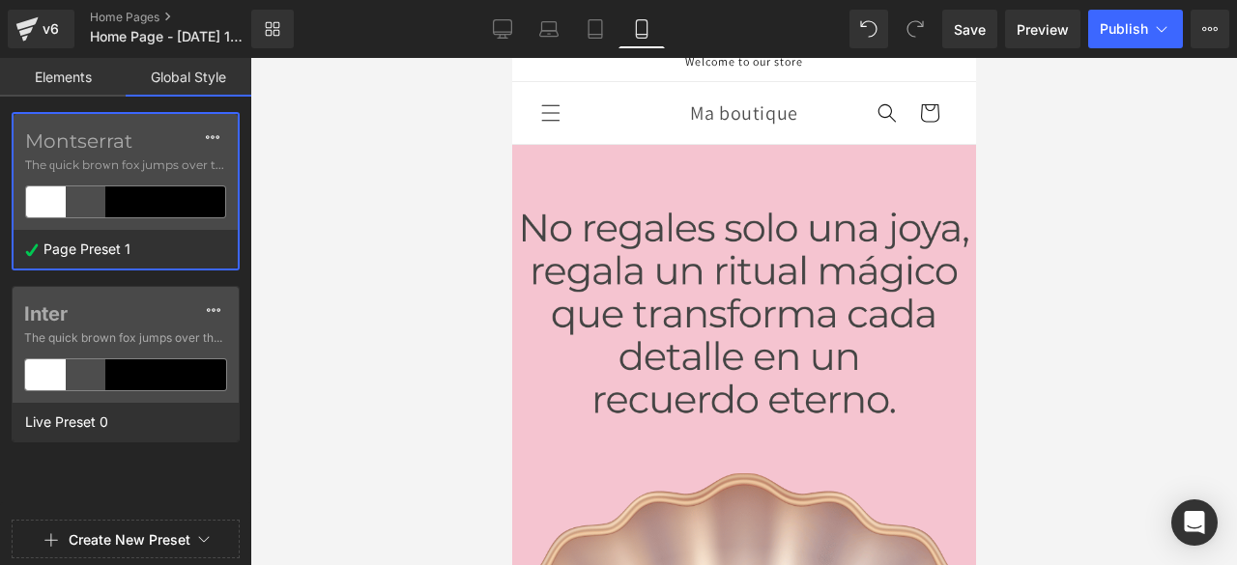
scroll to position [0, 0]
